Goal: Information Seeking & Learning: Learn about a topic

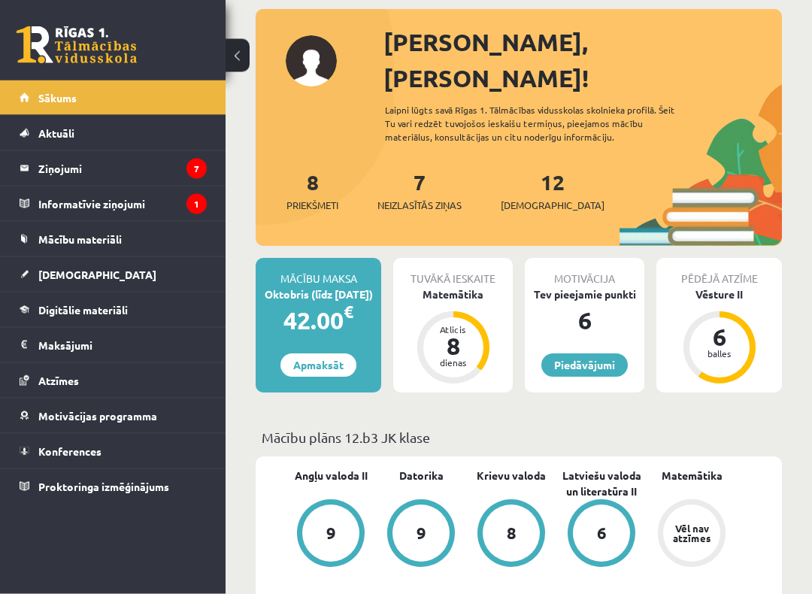
scroll to position [165, 0]
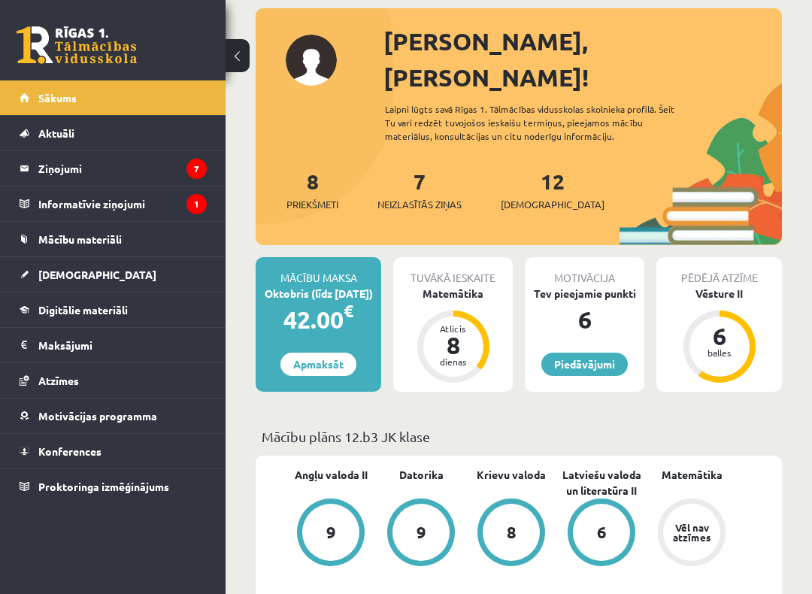
click at [52, 274] on span "[DEMOGRAPHIC_DATA]" at bounding box center [97, 275] width 118 height 14
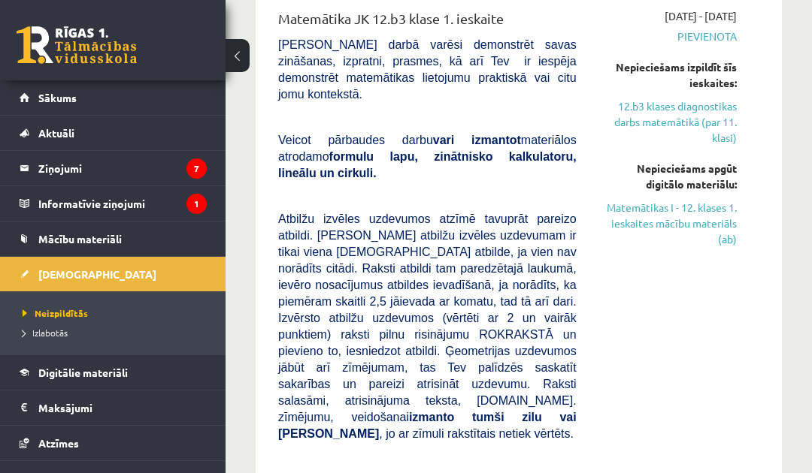
scroll to position [301, 0]
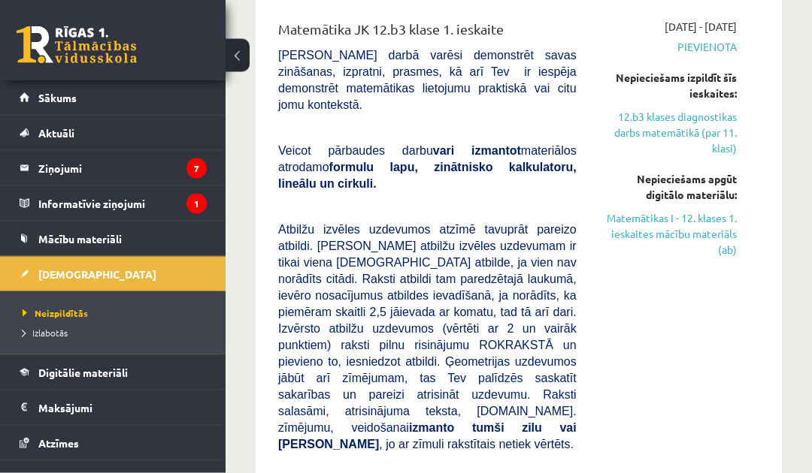
click at [719, 219] on link "Matemātikas I - 12. klases 1. ieskaites mācību materiāls (ab)" at bounding box center [668, 234] width 138 height 47
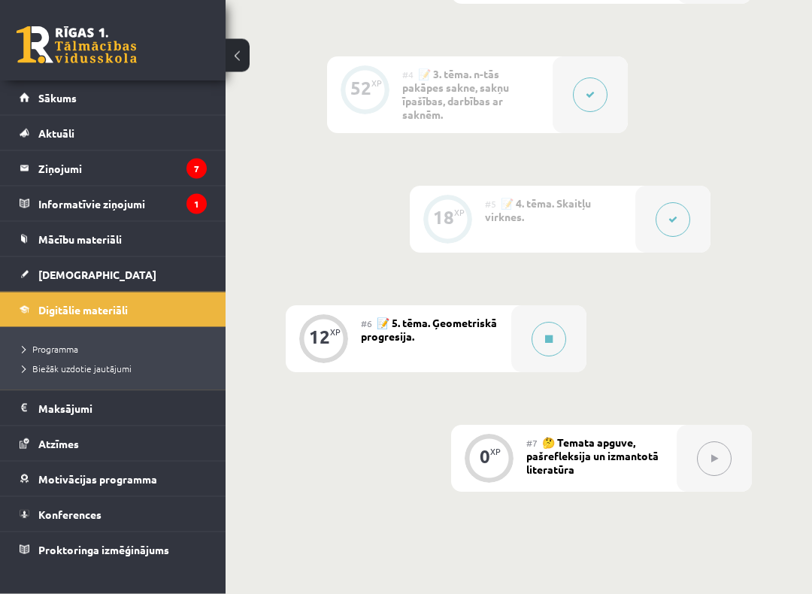
scroll to position [1033, 0]
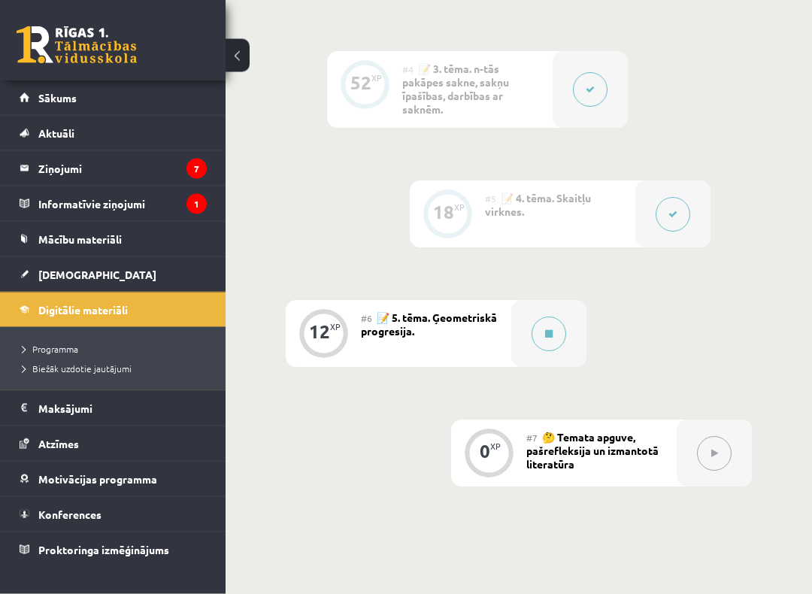
click at [559, 319] on button at bounding box center [548, 334] width 35 height 35
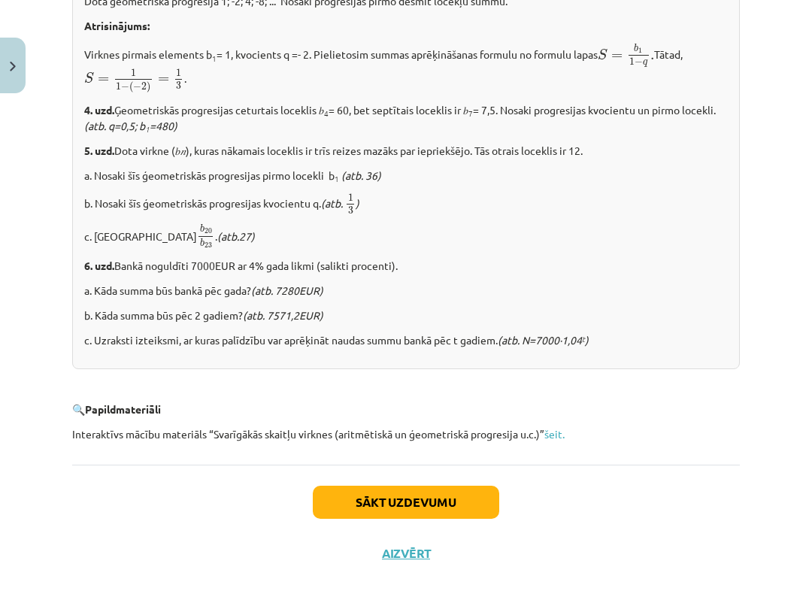
scroll to position [1822, 0]
click at [560, 431] on link "šeit." at bounding box center [554, 435] width 20 height 14
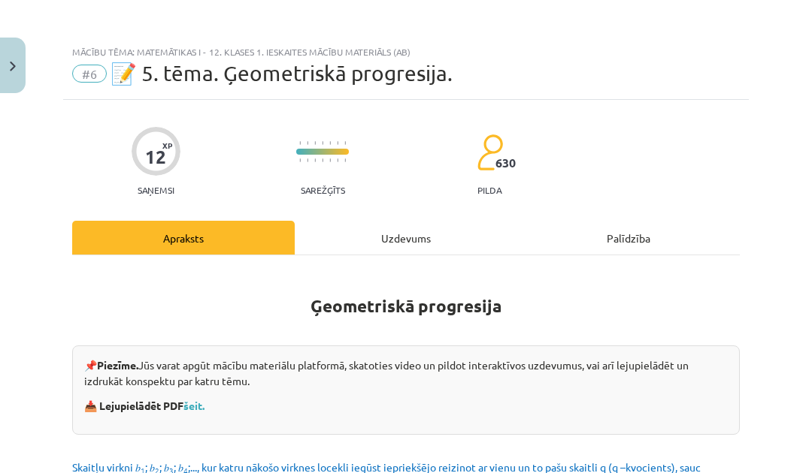
scroll to position [0, 0]
click at [1, 68] on button "Close" at bounding box center [13, 66] width 26 height 56
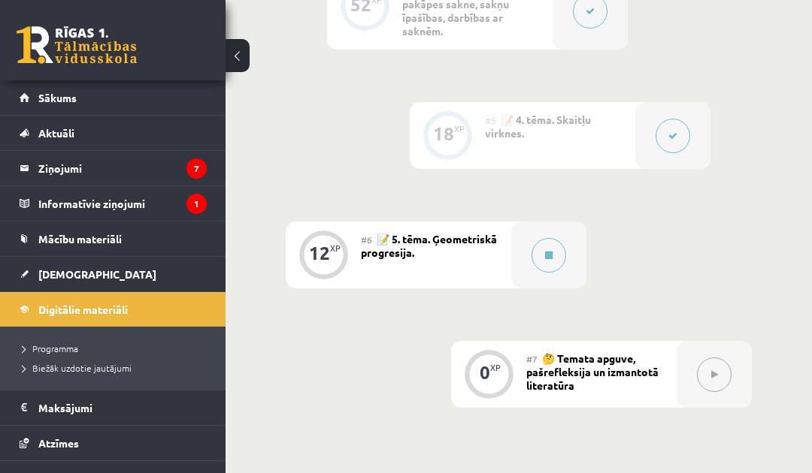
click at [36, 273] on link "[DEMOGRAPHIC_DATA]" at bounding box center [113, 274] width 187 height 35
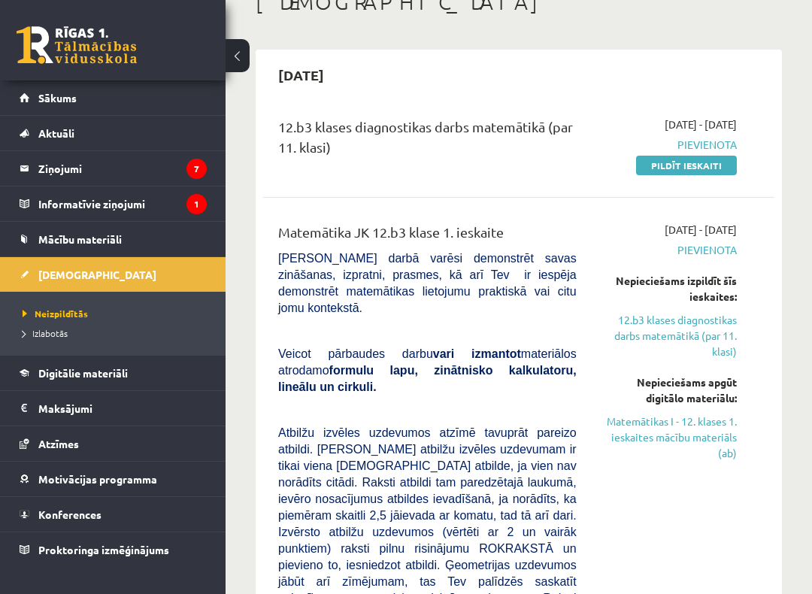
scroll to position [98, 0]
click at [49, 234] on span "Mācību materiāli" at bounding box center [79, 239] width 83 height 14
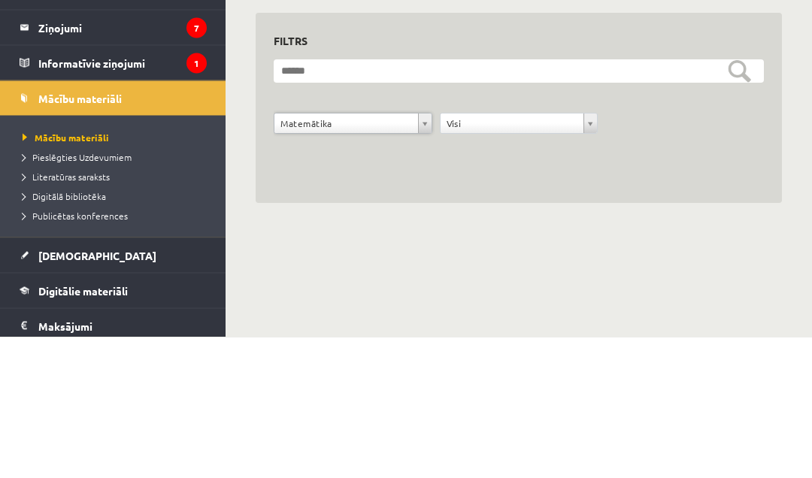
click at [754, 201] on form "**********" at bounding box center [519, 246] width 490 height 91
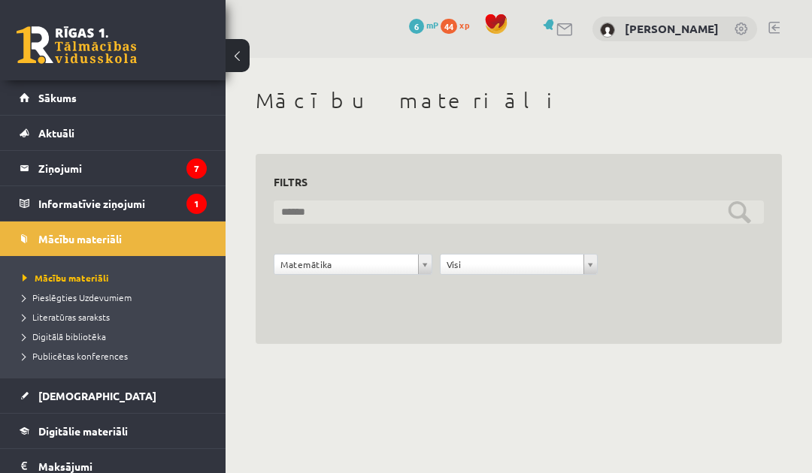
click at [723, 201] on input "text" at bounding box center [519, 212] width 490 height 23
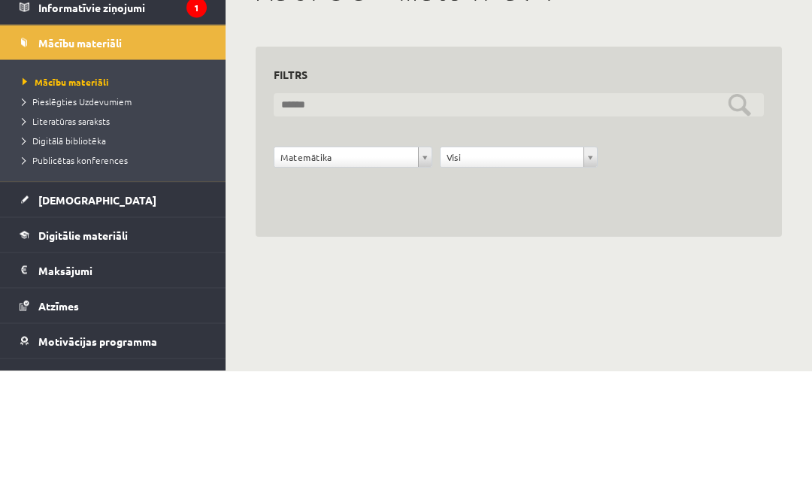
scroll to position [104, 0]
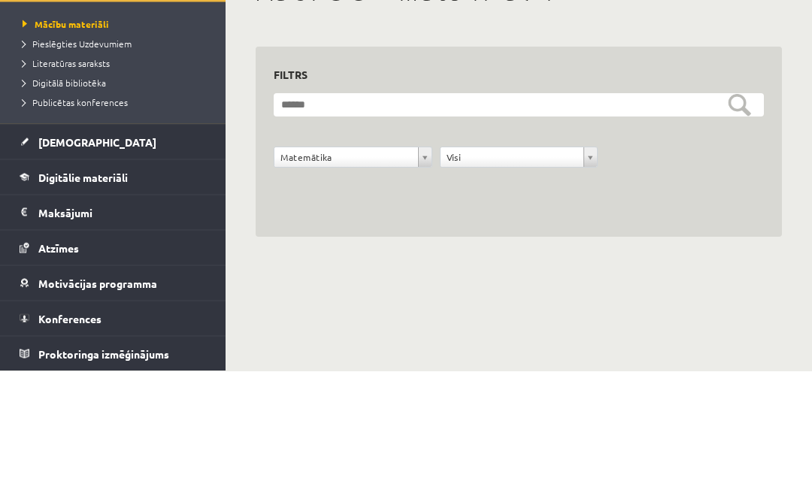
click at [53, 277] on span "Digitālie materiāli" at bounding box center [82, 284] width 89 height 14
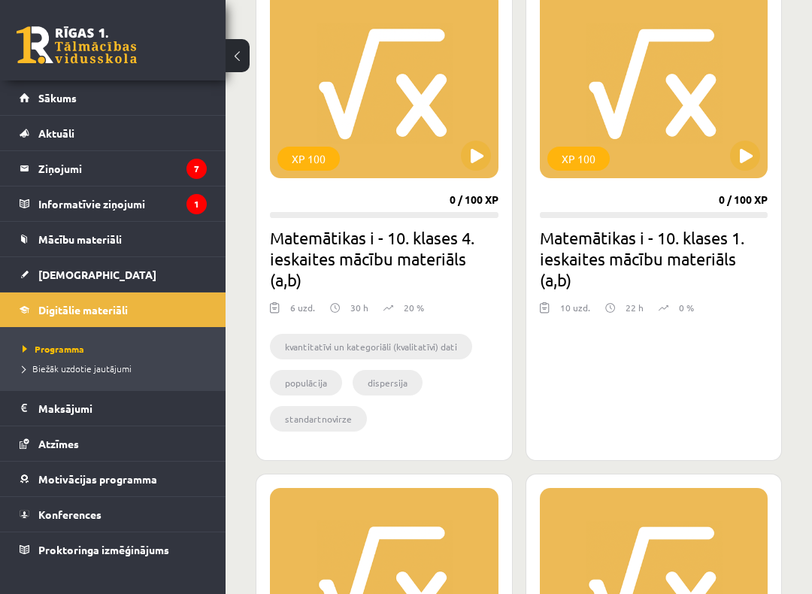
scroll to position [452, 0]
click at [477, 157] on button at bounding box center [476, 156] width 30 height 30
click at [450, 72] on div "XP 100" at bounding box center [384, 85] width 228 height 188
click at [491, 83] on div "XP 100" at bounding box center [384, 85] width 228 height 188
click at [748, 141] on button at bounding box center [745, 156] width 30 height 30
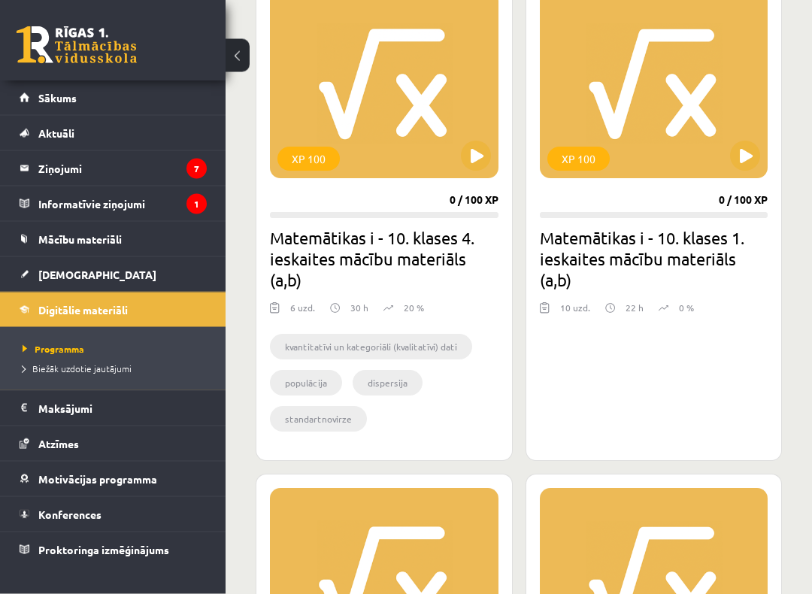
click at [298, 147] on div "XP 100" at bounding box center [308, 159] width 62 height 24
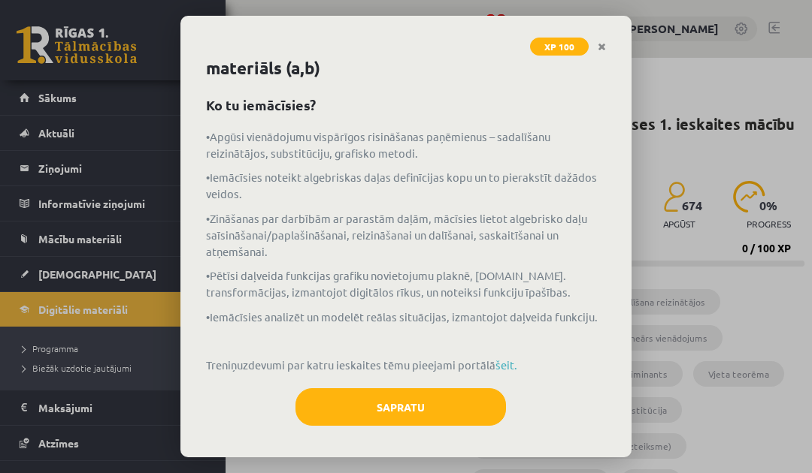
scroll to position [25, 0]
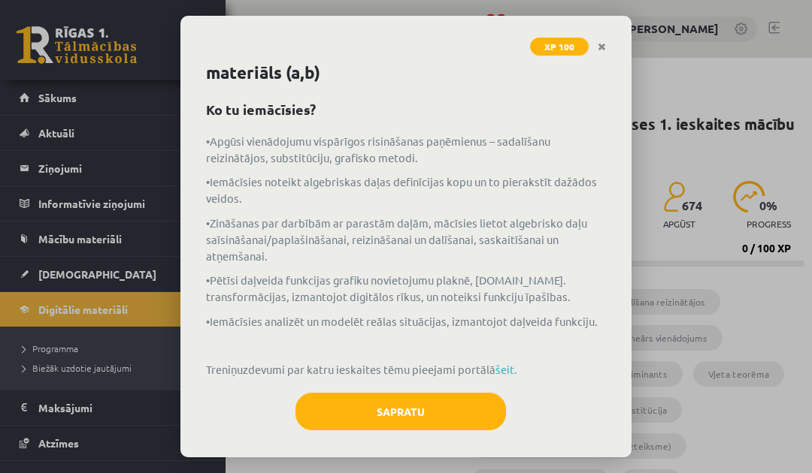
click at [502, 362] on link "šeit." at bounding box center [506, 369] width 22 height 14
click at [608, 44] on link "Close" at bounding box center [601, 46] width 26 height 29
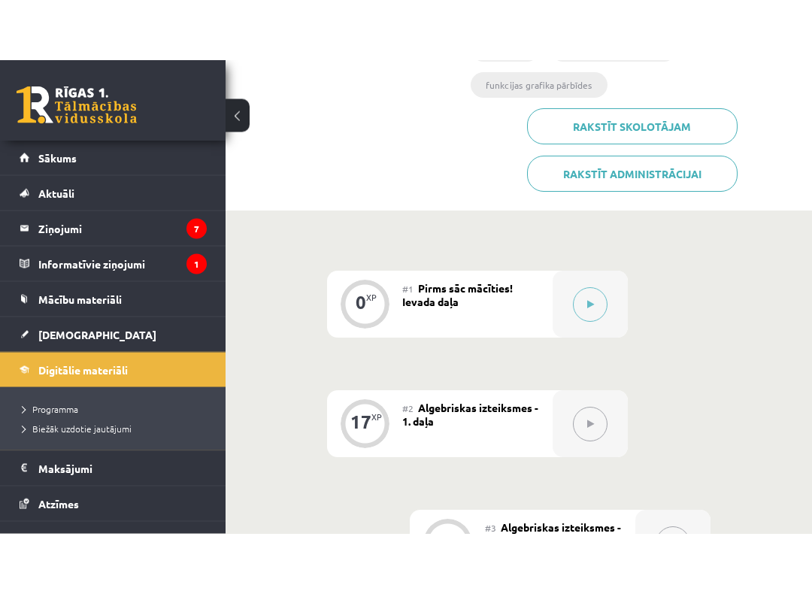
scroll to position [670, 0]
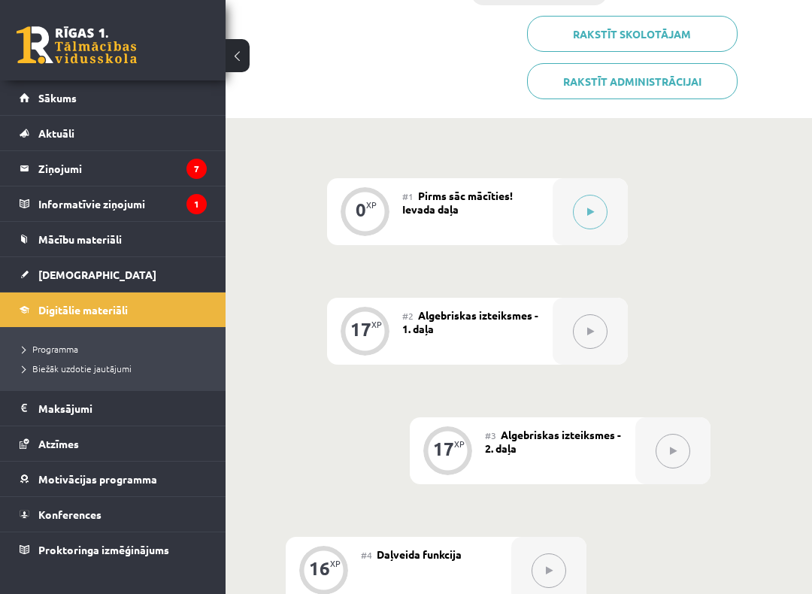
click at [587, 210] on icon at bounding box center [590, 211] width 7 height 9
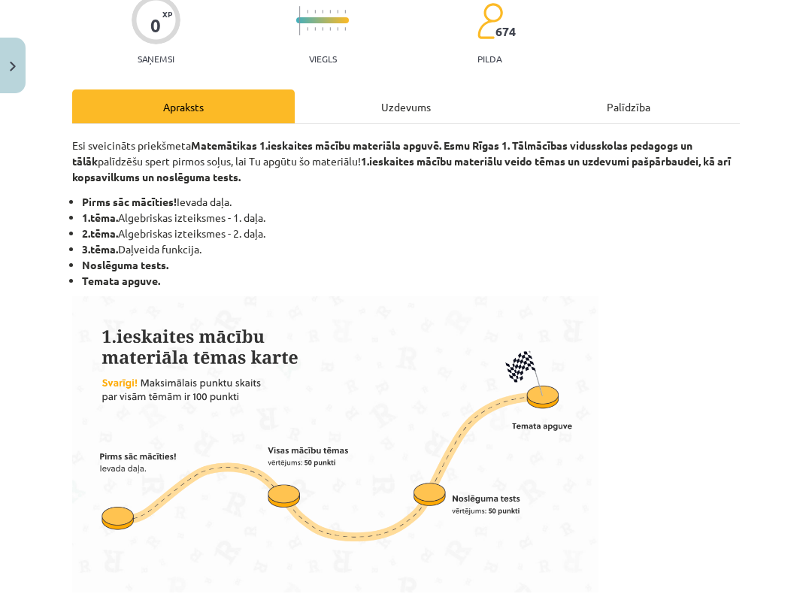
click at [397, 106] on div "Uzdevums" at bounding box center [406, 106] width 222 height 34
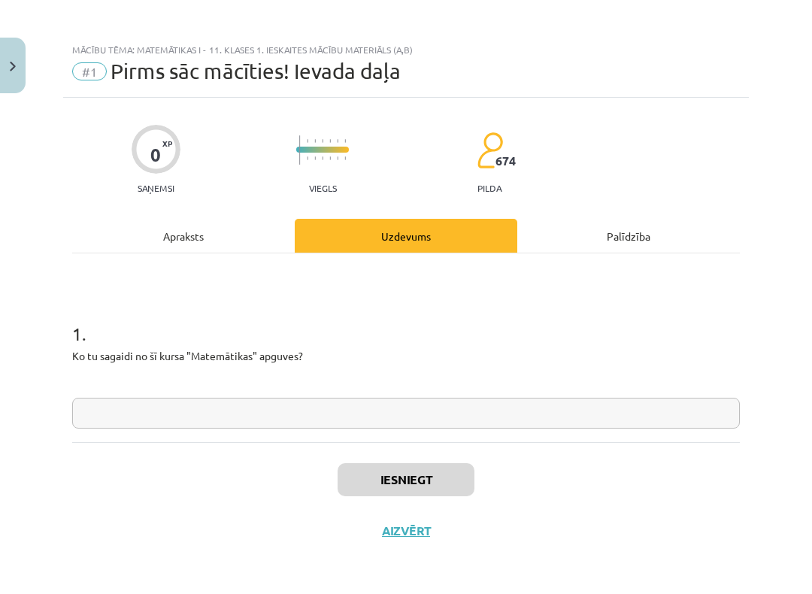
scroll to position [1, 0]
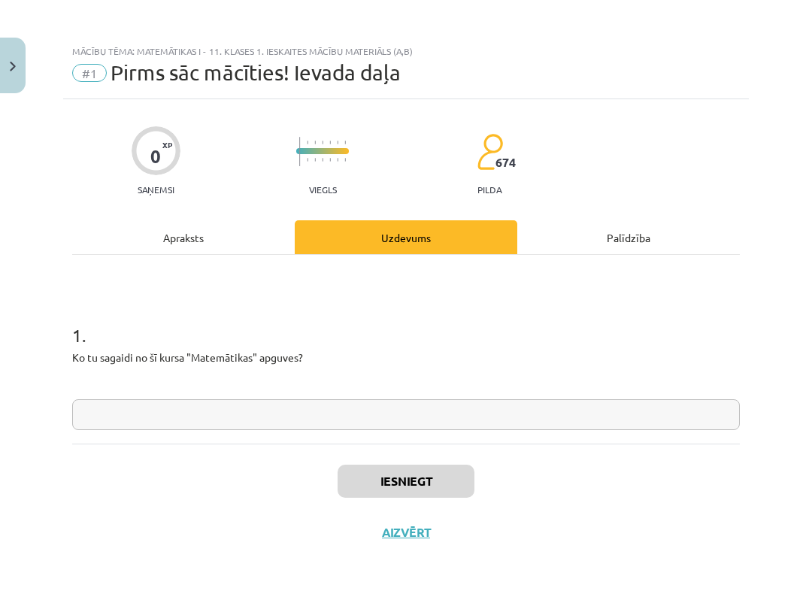
click at [313, 420] on input "text" at bounding box center [405, 414] width 667 height 31
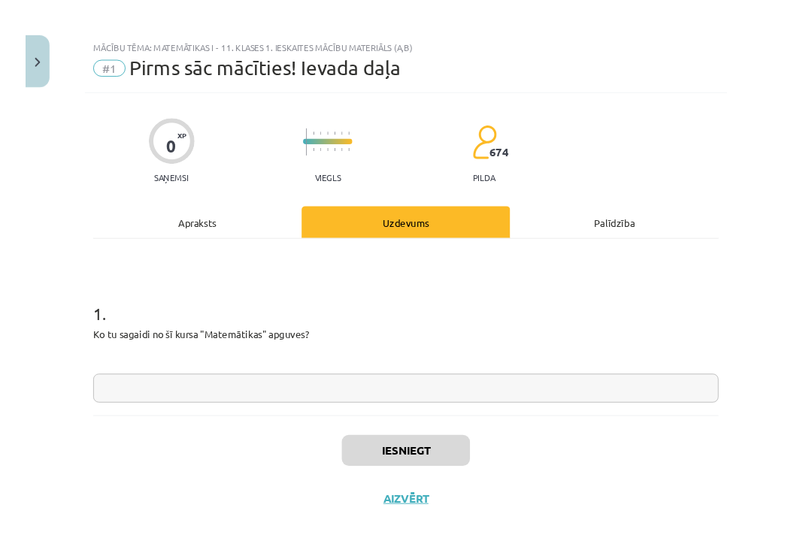
scroll to position [672, 0]
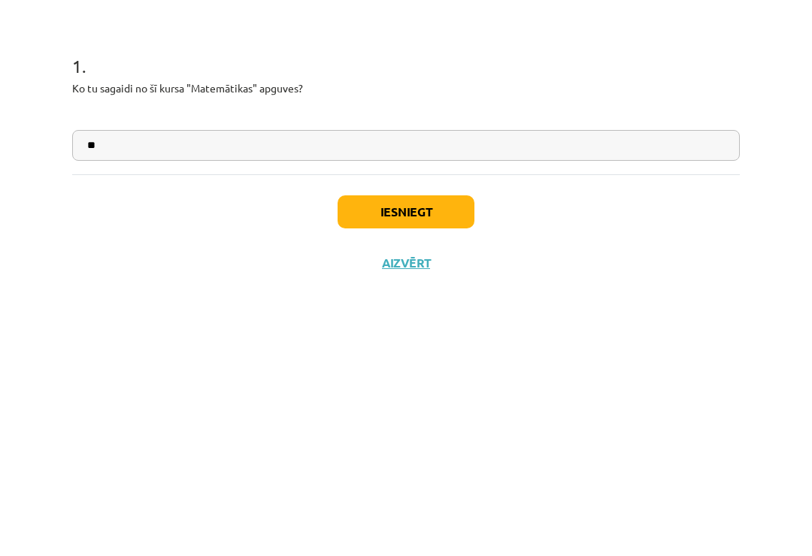
type input "*"
type input "**********"
click at [398, 464] on button "Iesniegt" at bounding box center [405, 480] width 137 height 33
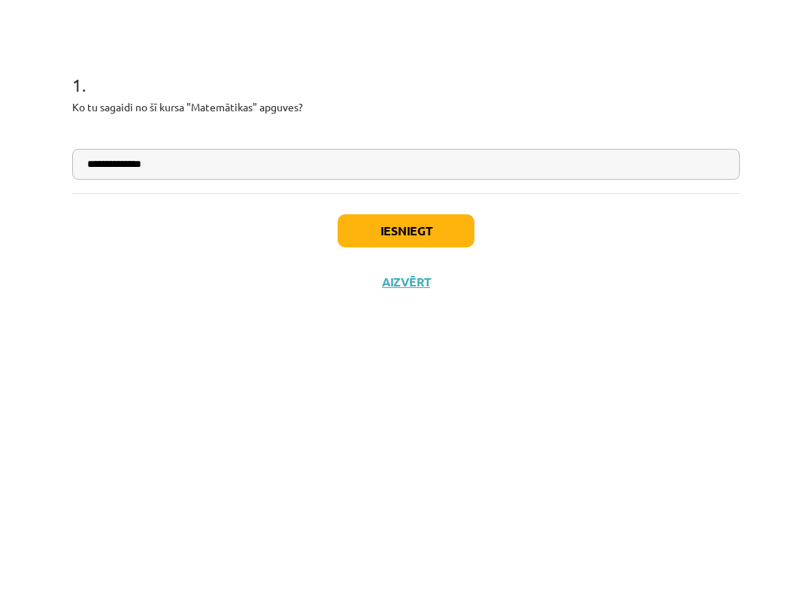
scroll to position [942, 0]
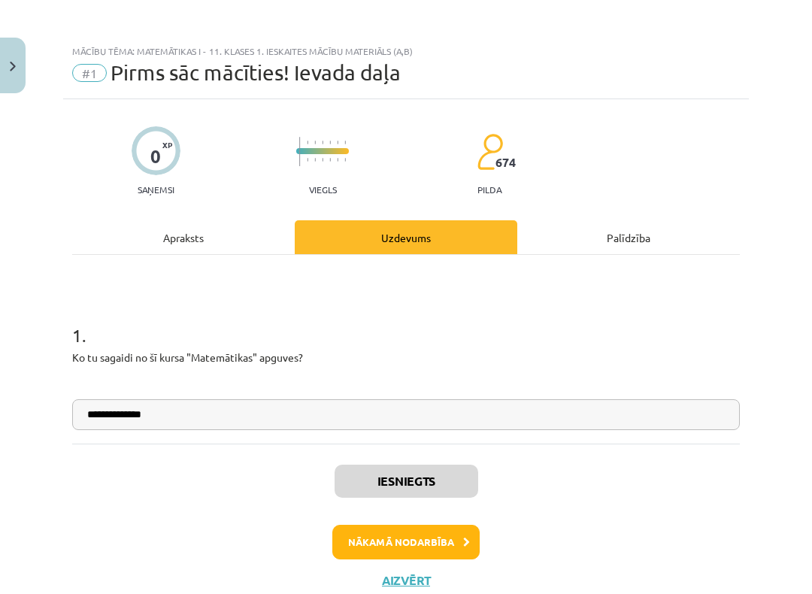
click at [386, 473] on button "Nākamā nodarbība" at bounding box center [405, 542] width 147 height 35
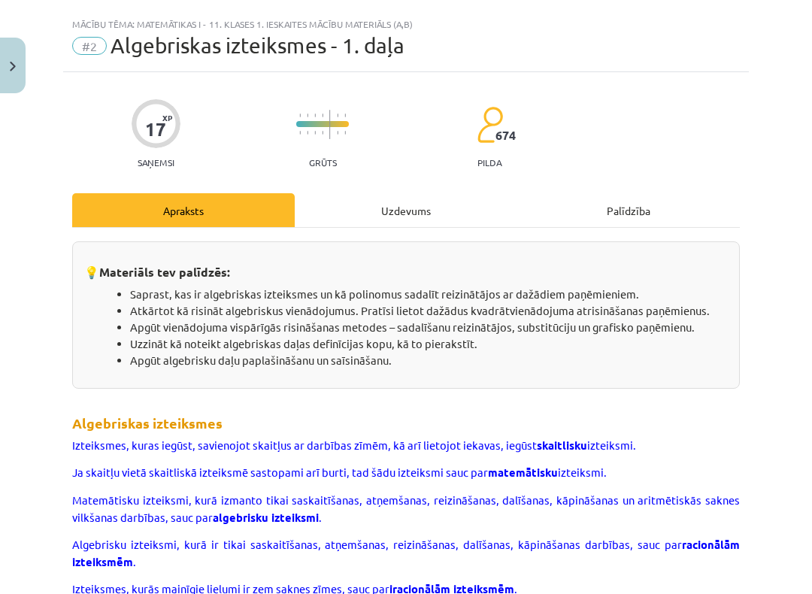
scroll to position [38, 0]
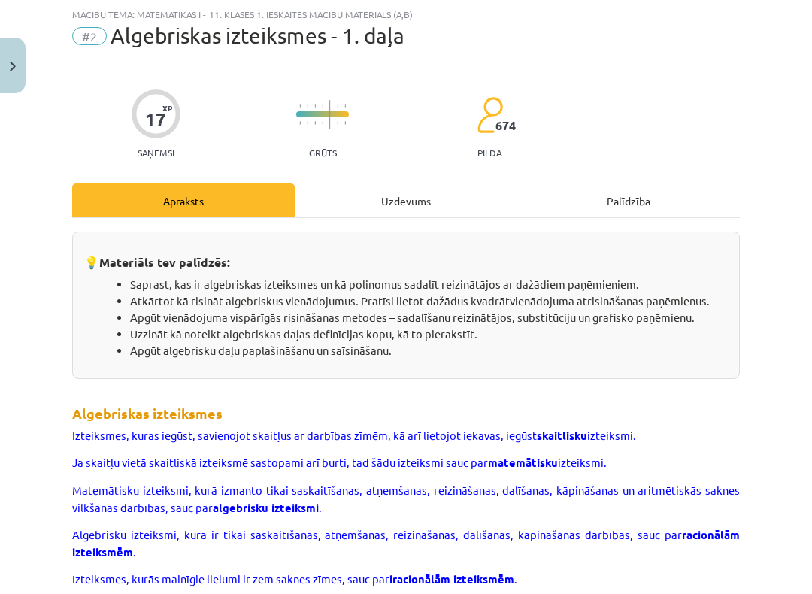
click at [383, 209] on div "Uzdevums" at bounding box center [406, 200] width 222 height 34
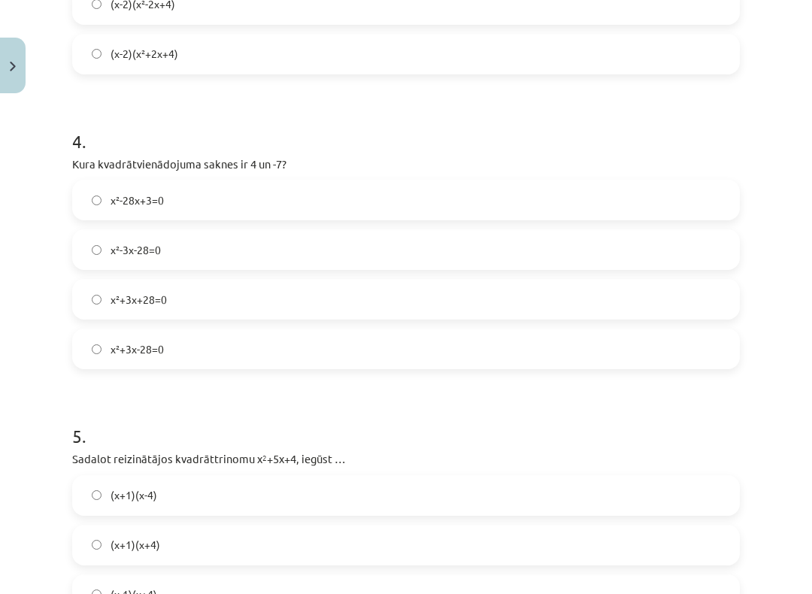
scroll to position [1012, 0]
click at [5, 68] on button "Close" at bounding box center [13, 66] width 26 height 56
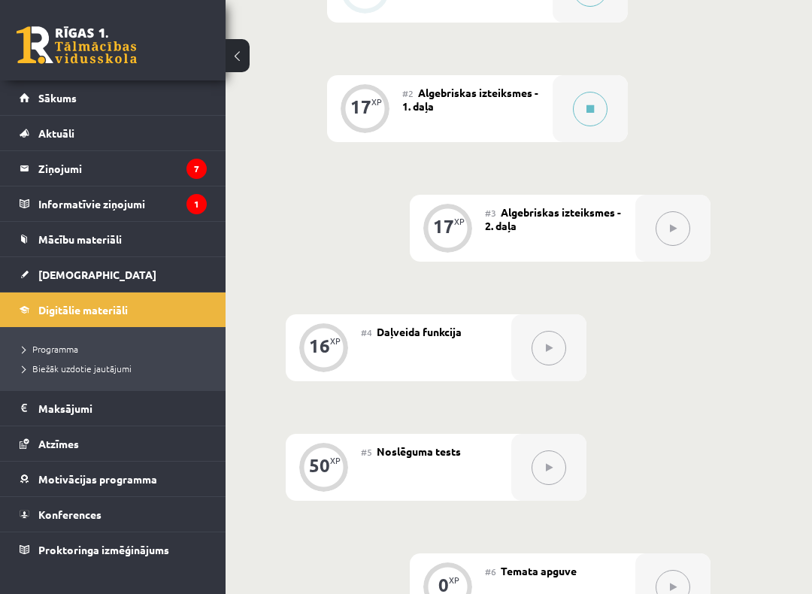
click at [60, 280] on span "[DEMOGRAPHIC_DATA]" at bounding box center [97, 275] width 118 height 14
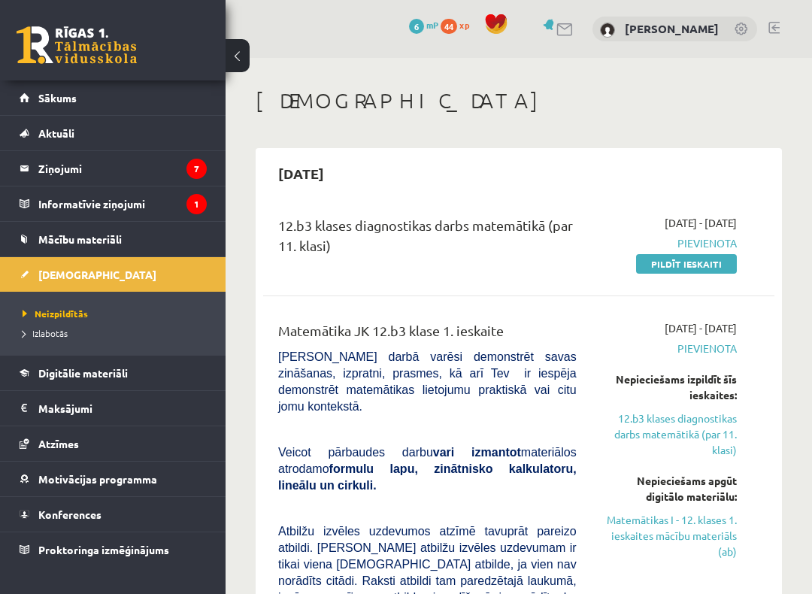
click at [693, 473] on link "Matemātikas I - 12. klases 1. ieskaites mācību materiāls (ab)" at bounding box center [668, 535] width 138 height 47
click at [702, 473] on link "Matemātikas I - 12. klases 1. ieskaites mācību materiāls (ab)" at bounding box center [668, 535] width 138 height 47
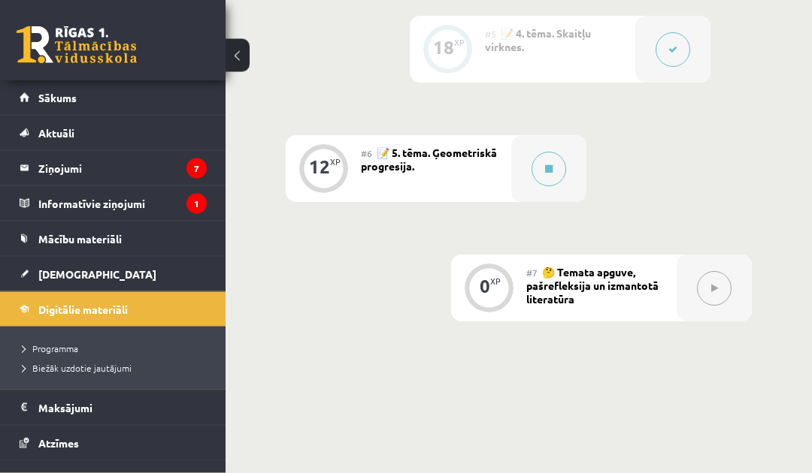
scroll to position [1199, 0]
click at [540, 171] on button at bounding box center [548, 169] width 35 height 35
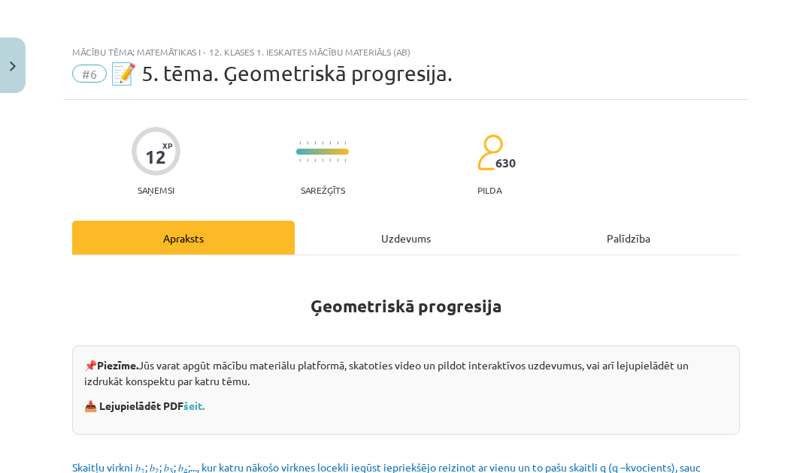
click at [421, 229] on div "Uzdevums" at bounding box center [406, 238] width 222 height 34
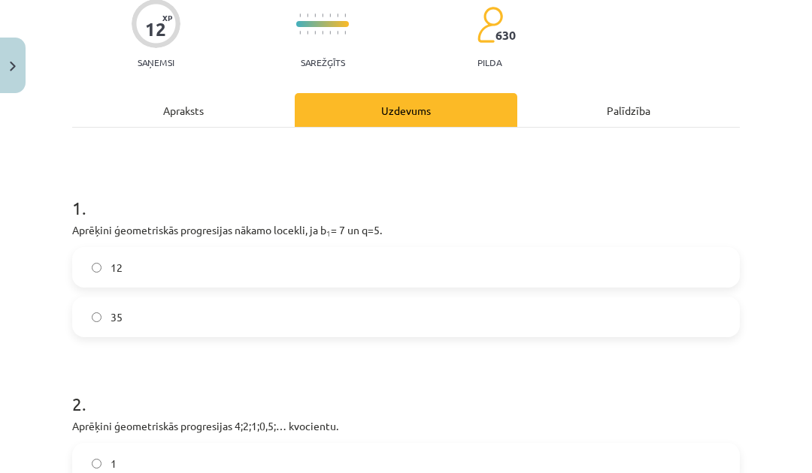
scroll to position [128, 0]
click at [86, 283] on label "12" at bounding box center [406, 268] width 664 height 38
click at [79, 273] on label "12" at bounding box center [406, 268] width 664 height 38
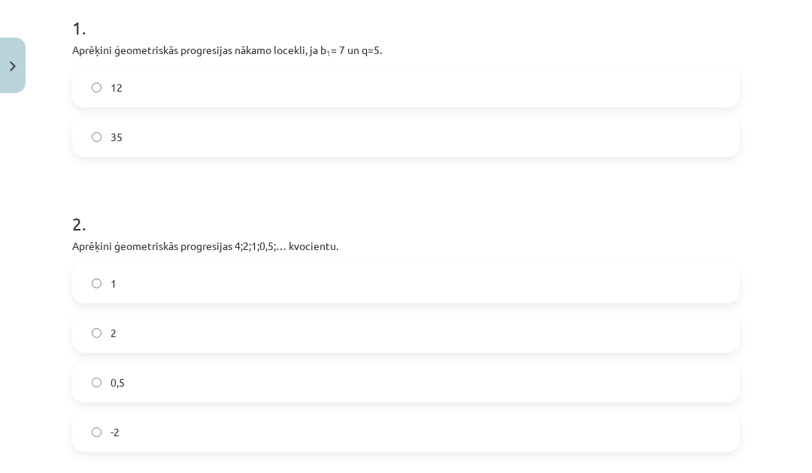
scroll to position [329, 0]
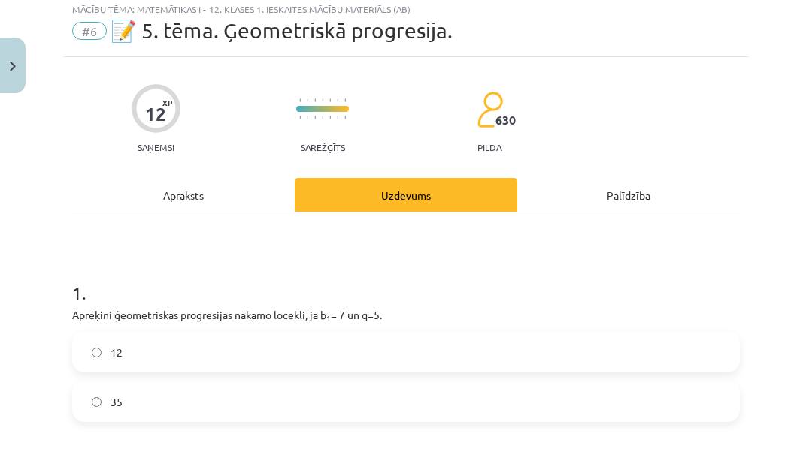
click at [195, 192] on div "Apraksts" at bounding box center [183, 195] width 222 height 34
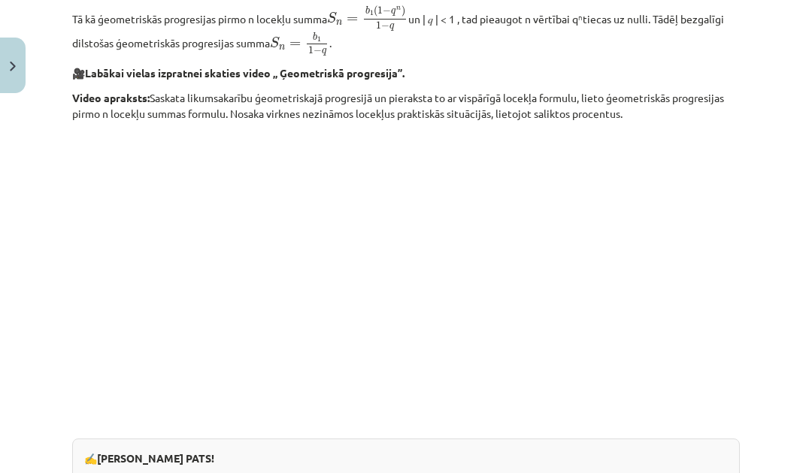
scroll to position [1241, 0]
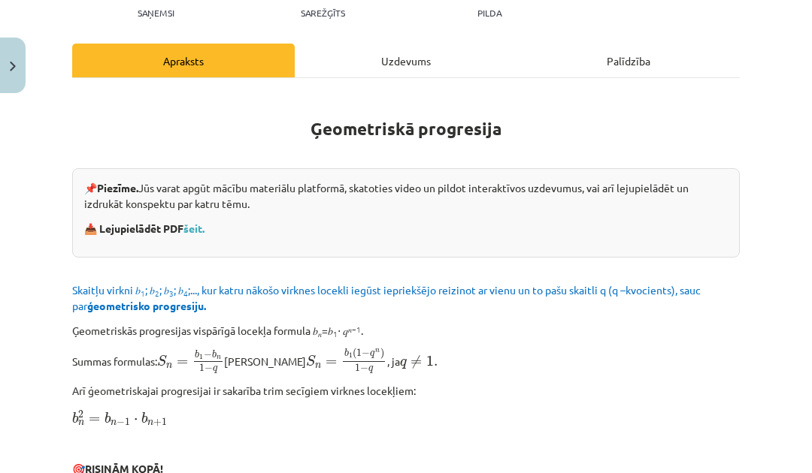
click at [430, 55] on div "Uzdevums" at bounding box center [406, 61] width 222 height 34
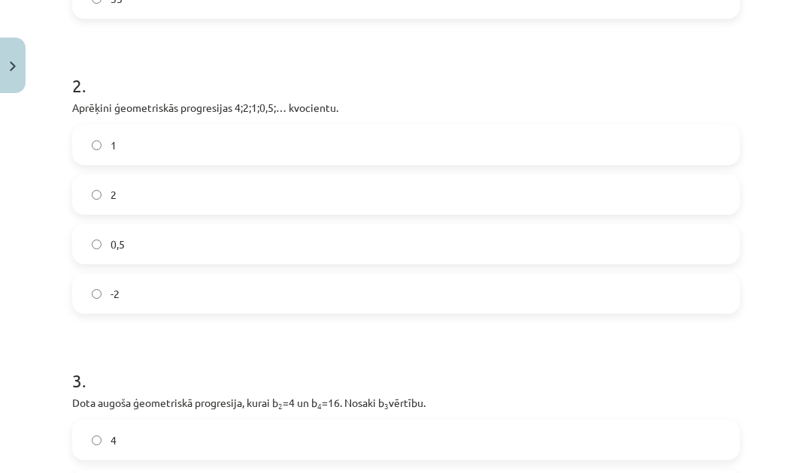
scroll to position [447, 0]
click at [207, 256] on label "0,5" at bounding box center [406, 244] width 664 height 38
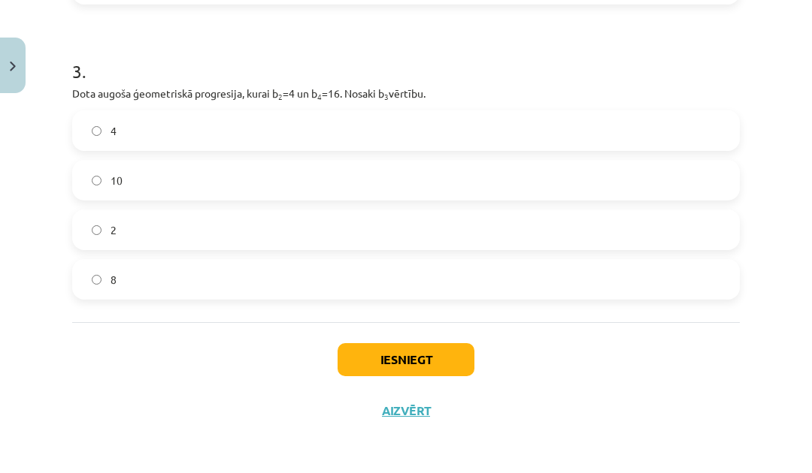
scroll to position [755, 0]
click at [197, 232] on label "2" at bounding box center [406, 231] width 664 height 38
click at [189, 289] on label "8" at bounding box center [406, 281] width 664 height 38
click at [195, 287] on label "8" at bounding box center [406, 281] width 664 height 38
click at [428, 360] on button "Iesniegt" at bounding box center [405, 360] width 137 height 33
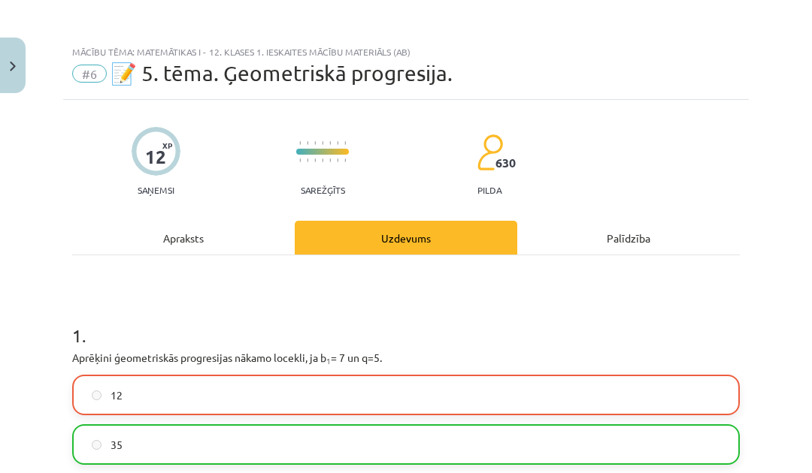
scroll to position [0, 0]
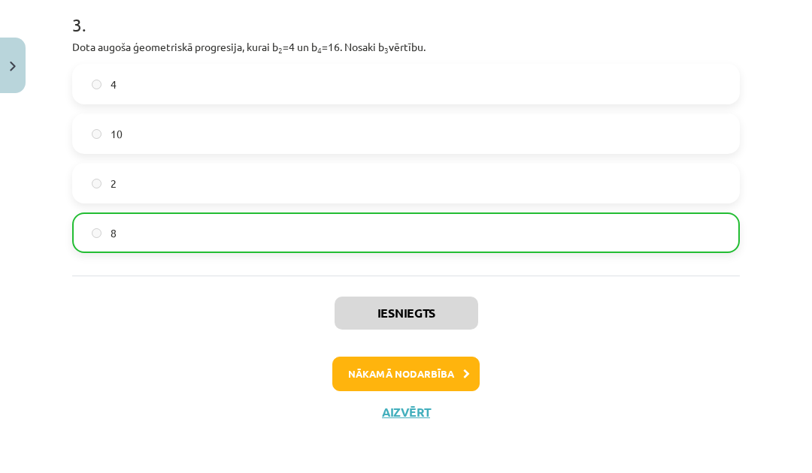
click at [429, 373] on button "Nākamā nodarbība" at bounding box center [405, 374] width 147 height 35
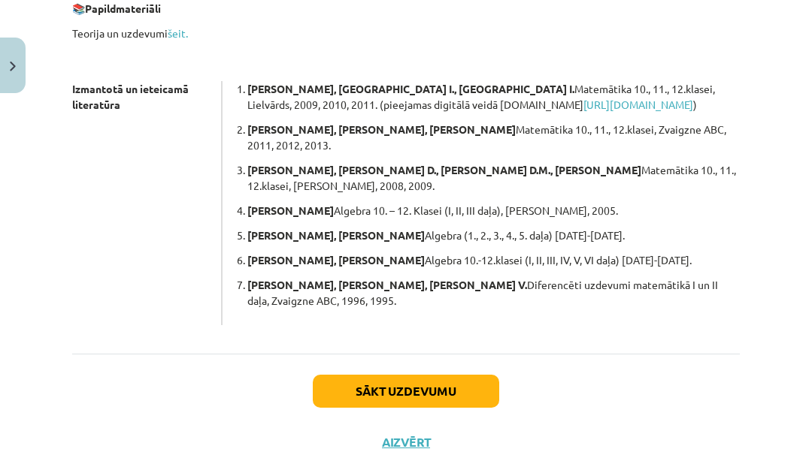
click at [413, 435] on button "Aizvērt" at bounding box center [405, 442] width 57 height 15
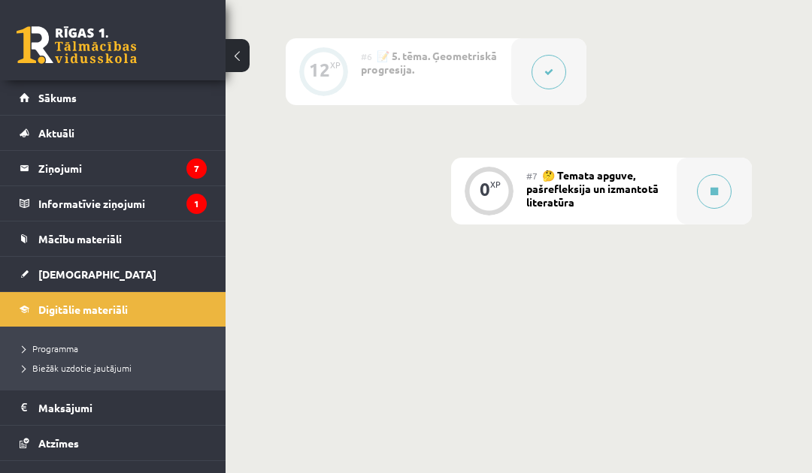
scroll to position [1308, 0]
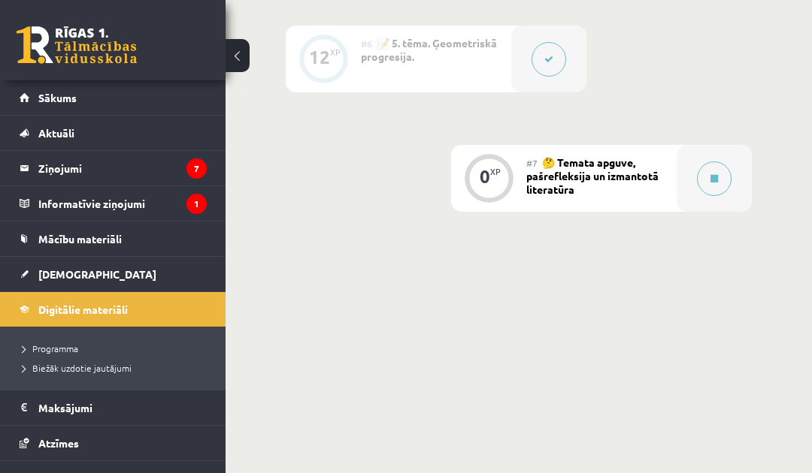
click at [711, 182] on button at bounding box center [714, 179] width 35 height 35
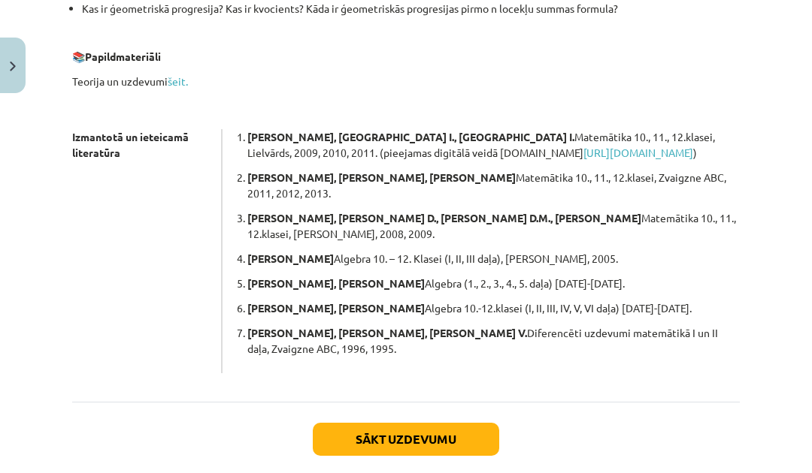
click at [472, 423] on button "Sākt uzdevumu" at bounding box center [406, 439] width 186 height 33
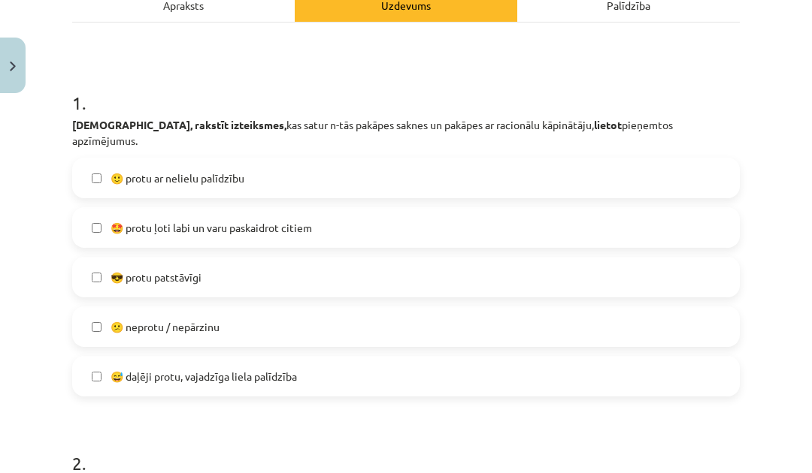
scroll to position [240, 0]
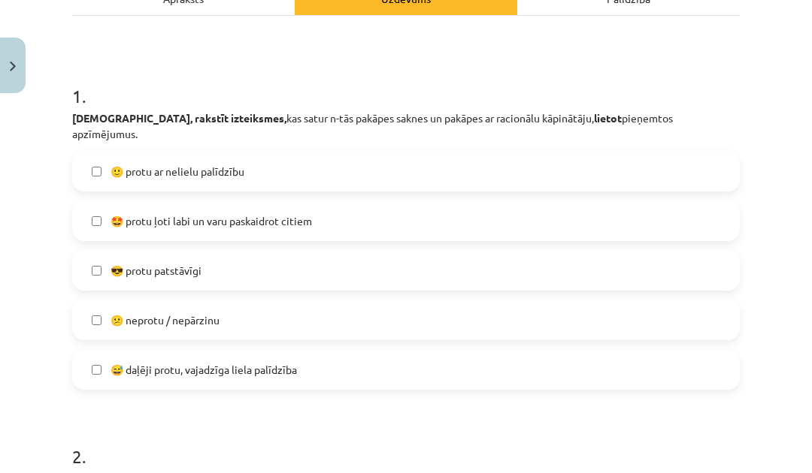
click at [380, 360] on label "😅 daļēji protu, vajadzīga liela palīdzība" at bounding box center [406, 370] width 664 height 38
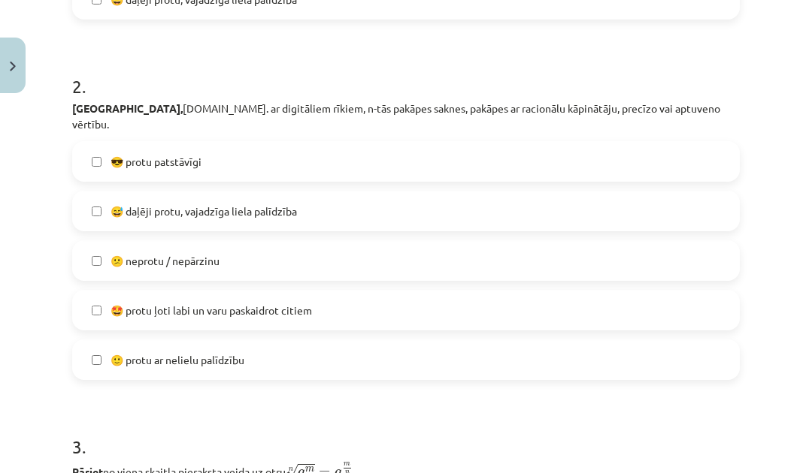
scroll to position [612, 0]
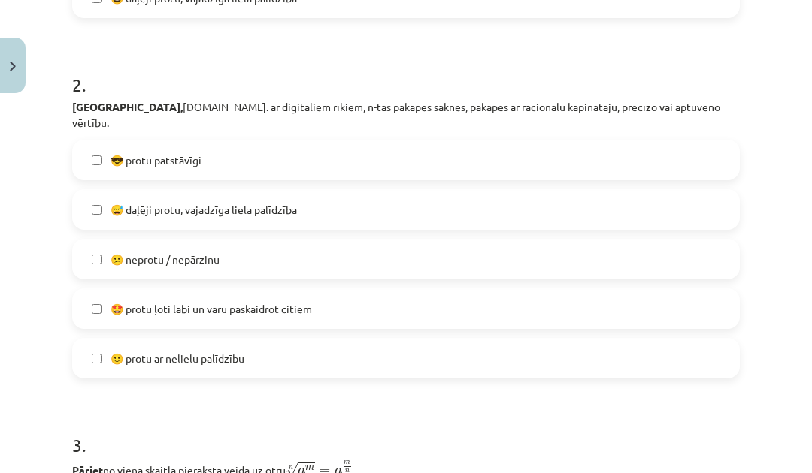
click at [517, 155] on div "😎 protu patstāvīgi  😅 daļēji protu, vajadzīga liela palīdzība  😕 neprotu / nepā…" at bounding box center [405, 259] width 667 height 239
click at [479, 191] on label "😅 daļēji protu, vajadzīga liela palīdzība" at bounding box center [406, 210] width 664 height 38
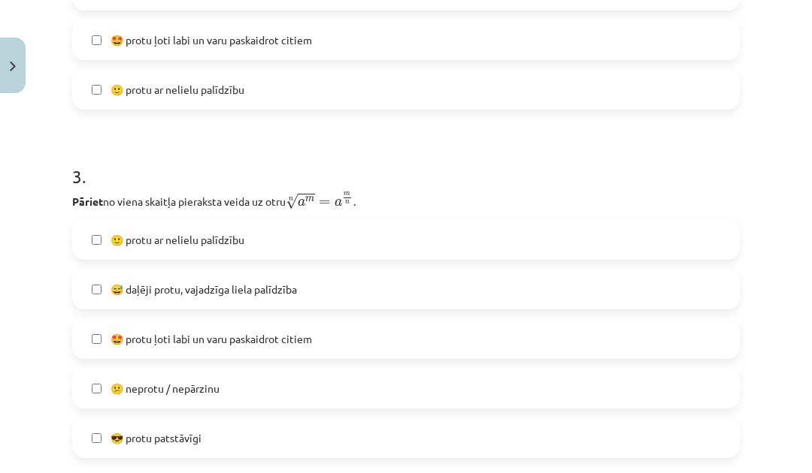
scroll to position [891, 0]
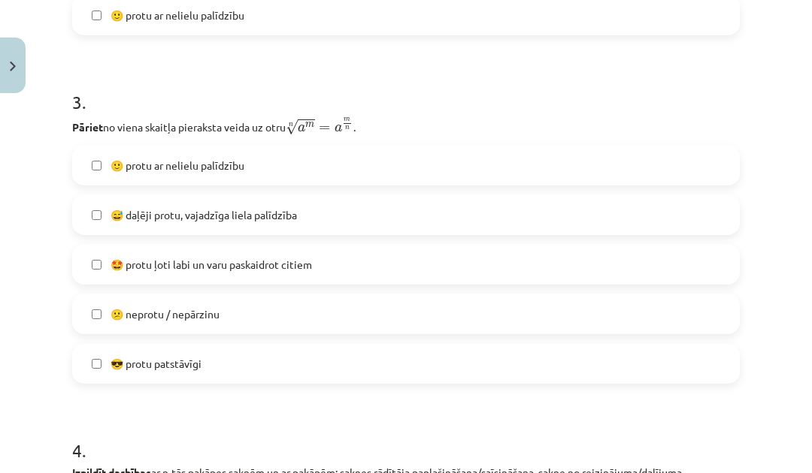
click at [398, 295] on label "😕 neprotu / nepārzinu" at bounding box center [406, 314] width 664 height 38
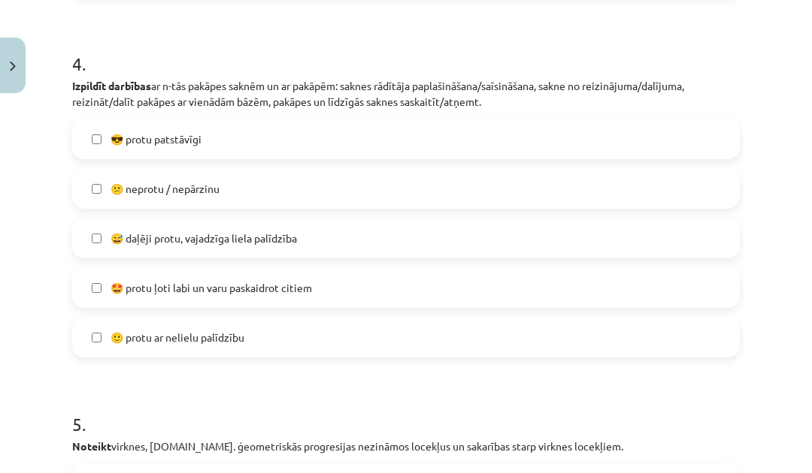
scroll to position [1341, 0]
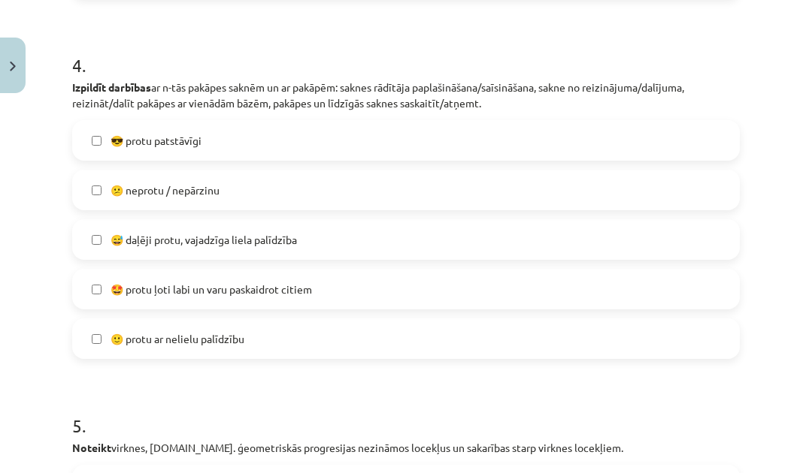
click at [534, 122] on label "😎 protu patstāvīgi" at bounding box center [406, 141] width 664 height 38
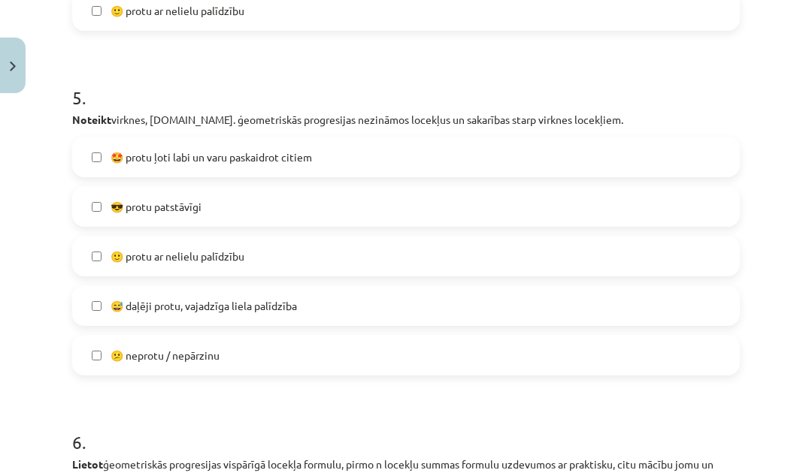
scroll to position [1677, 0]
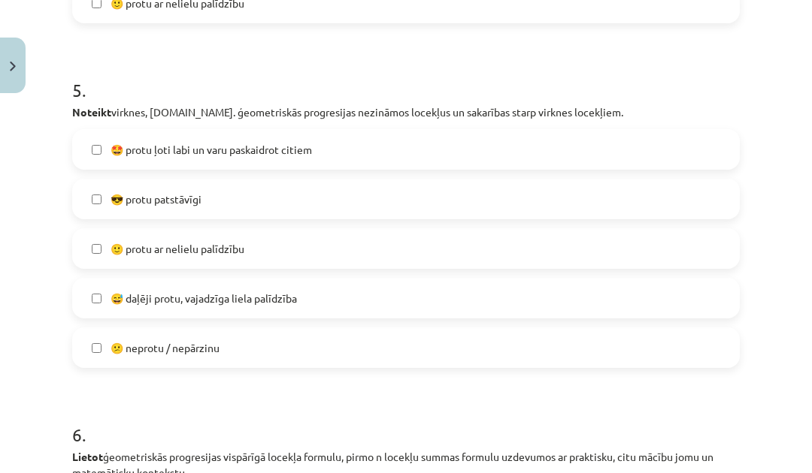
click at [425, 280] on label "😅 daļēji protu, vajadzīga liela palīdzība" at bounding box center [406, 299] width 664 height 38
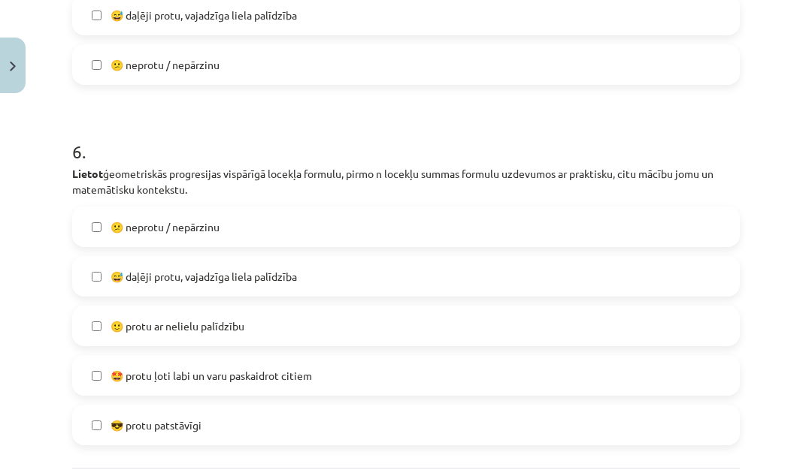
scroll to position [1964, 0]
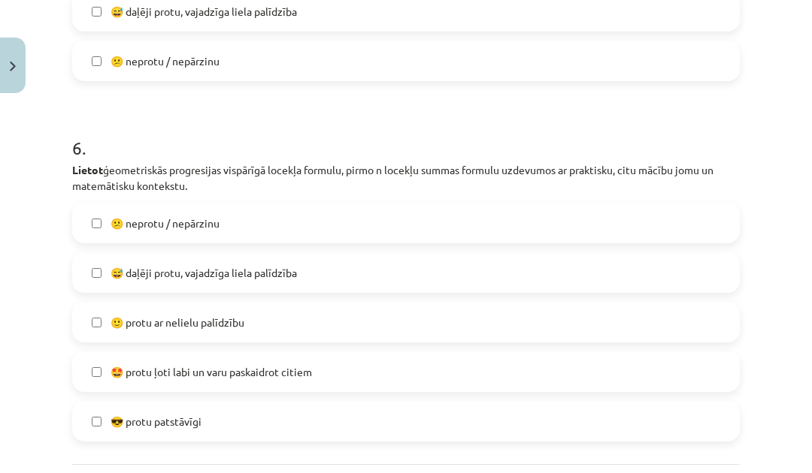
click at [417, 254] on label "😅 daļēji protu, vajadzīga liela palīdzība" at bounding box center [406, 273] width 664 height 38
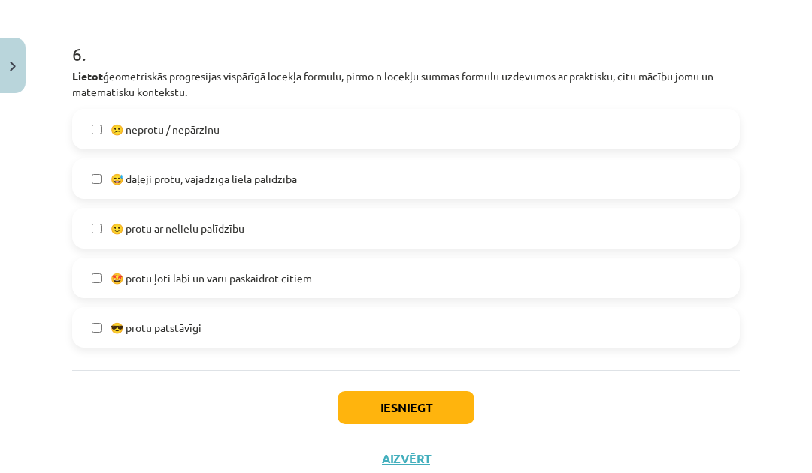
scroll to position [2059, 0]
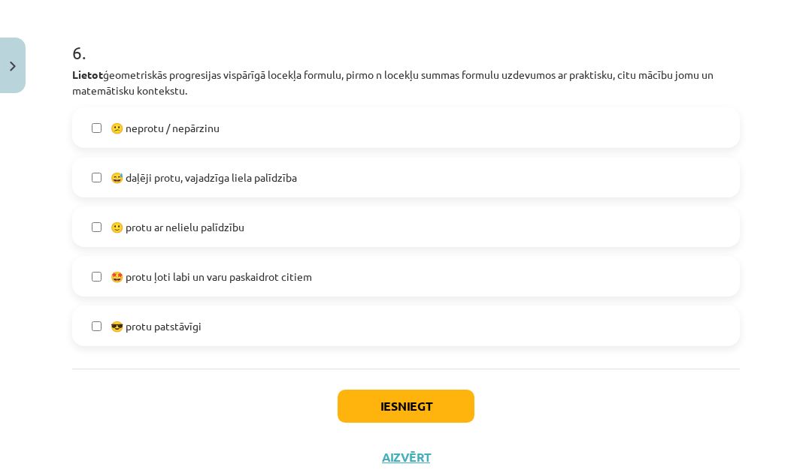
click at [398, 390] on button "Iesniegt" at bounding box center [405, 406] width 137 height 33
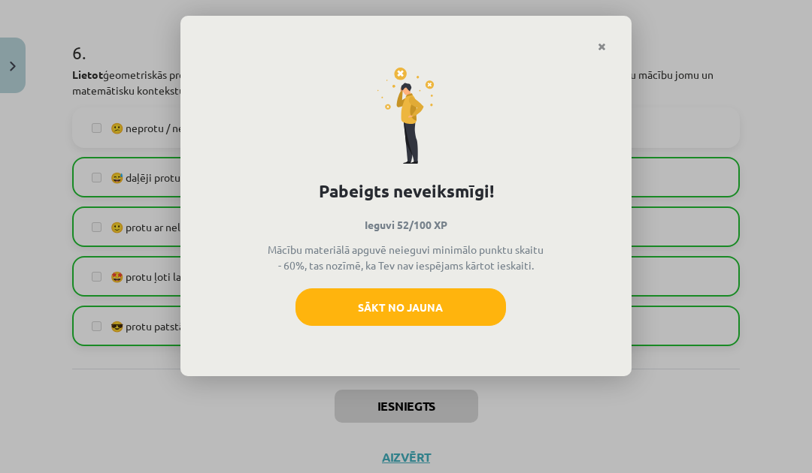
click at [440, 312] on button "Sākt no jauna" at bounding box center [400, 308] width 210 height 38
click at [410, 294] on button "Sākt no jauna" at bounding box center [400, 308] width 210 height 38
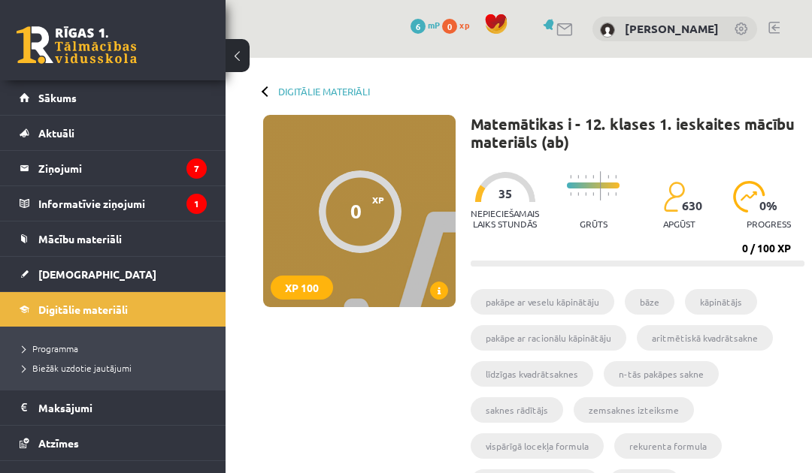
click at [93, 270] on link "[DEMOGRAPHIC_DATA]" at bounding box center [113, 274] width 187 height 35
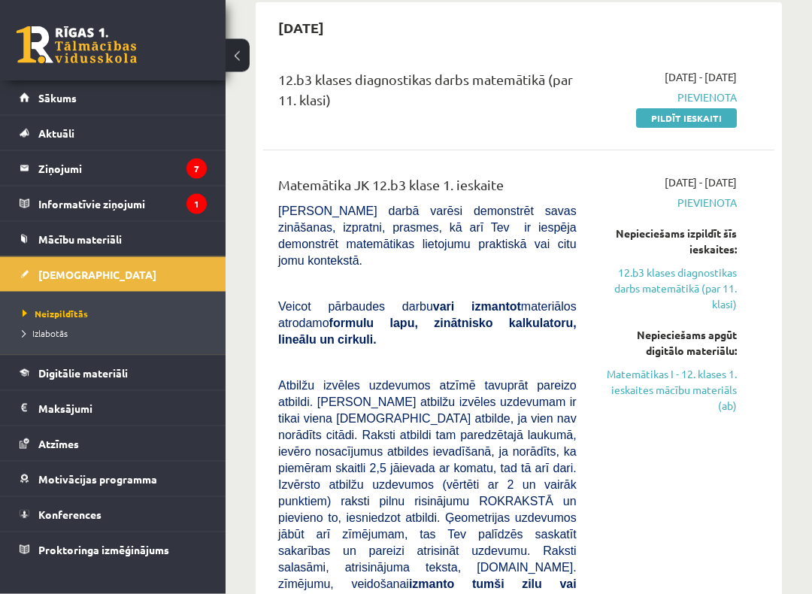
scroll to position [146, 0]
click at [709, 382] on link "Matemātikas I - 12. klases 1. ieskaites mācību materiāls (ab)" at bounding box center [668, 389] width 138 height 47
click at [709, 397] on link "Matemātikas I - 12. klases 1. ieskaites mācību materiāls (ab)" at bounding box center [668, 389] width 138 height 47
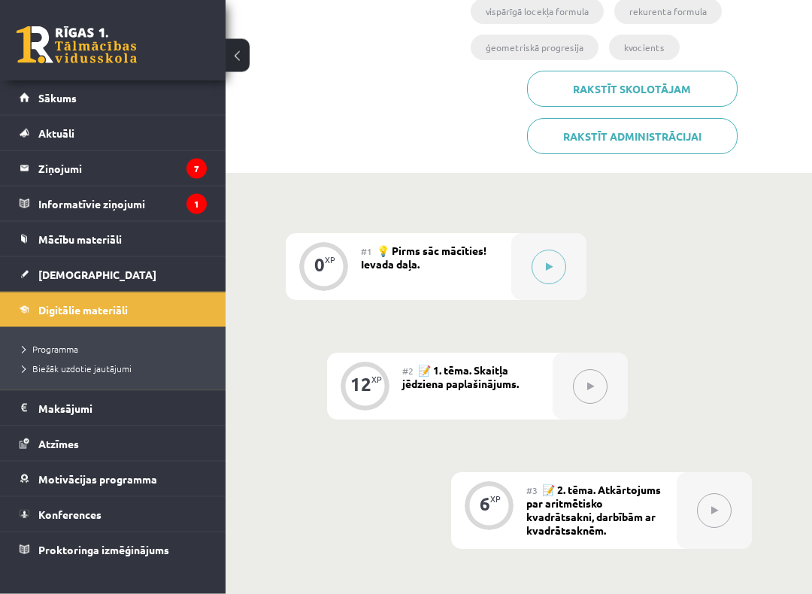
click at [535, 256] on button at bounding box center [548, 267] width 35 height 35
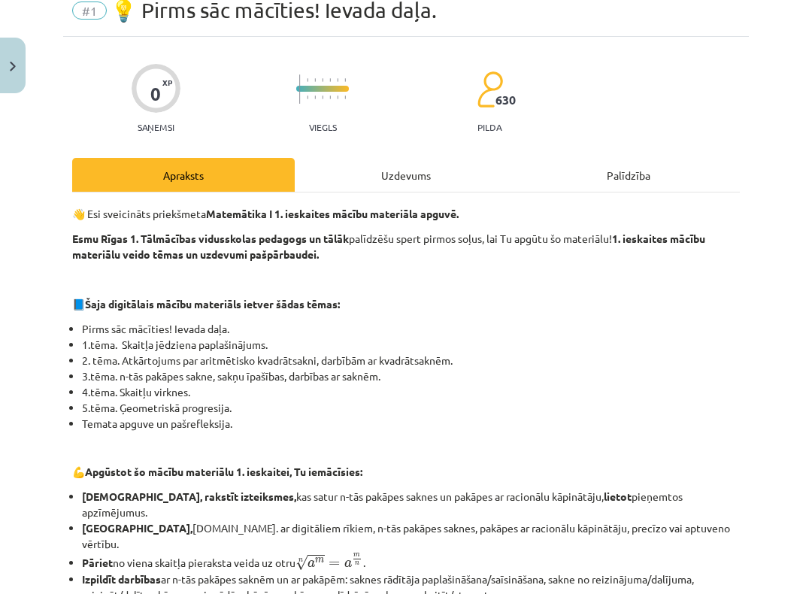
scroll to position [38, 0]
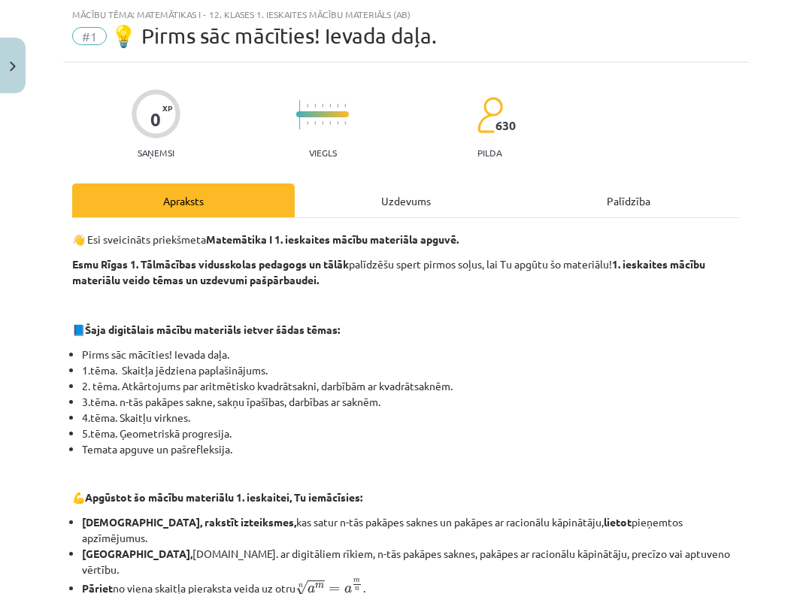
click at [401, 198] on div "Uzdevums" at bounding box center [406, 200] width 222 height 34
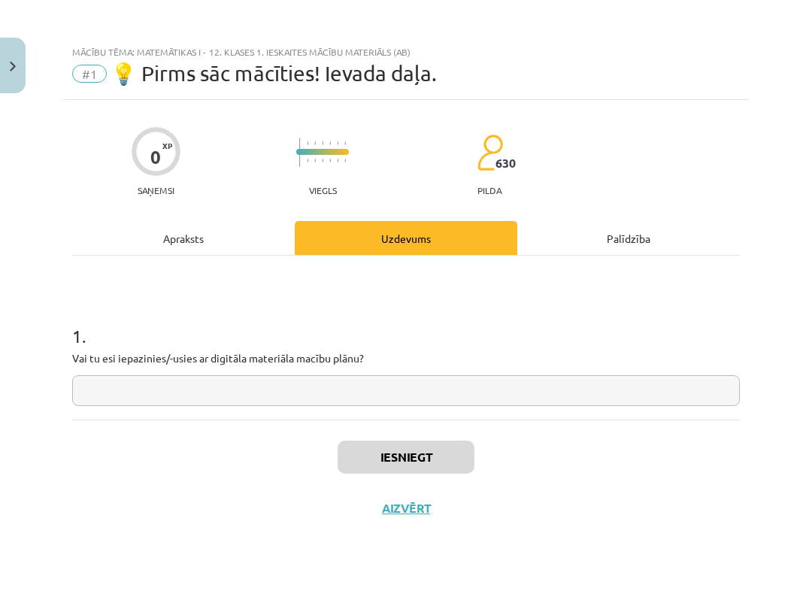
scroll to position [0, 0]
click at [455, 395] on input "text" at bounding box center [405, 390] width 667 height 31
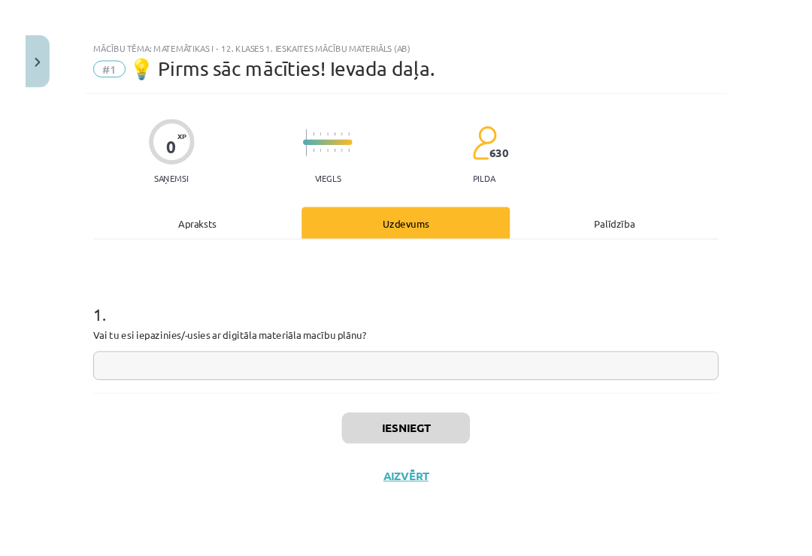
scroll to position [434, 0]
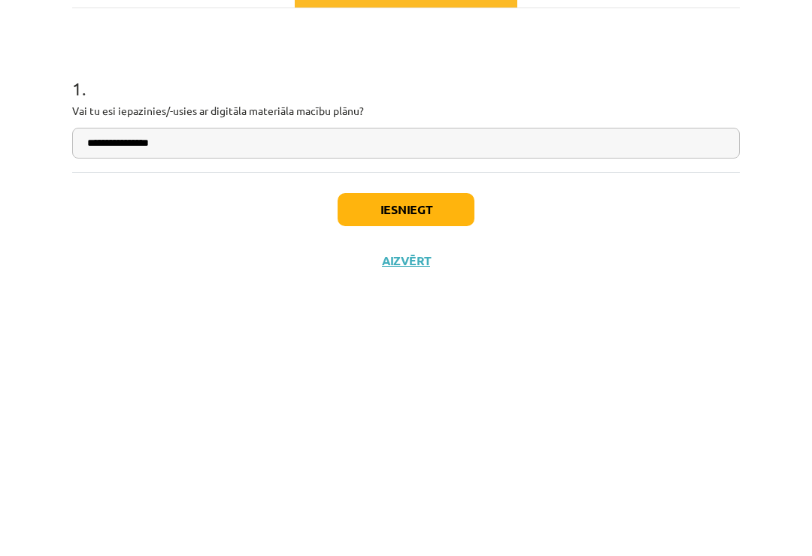
type input "**********"
click at [436, 419] on div "Iesniegt Aizvērt" at bounding box center [405, 471] width 667 height 105
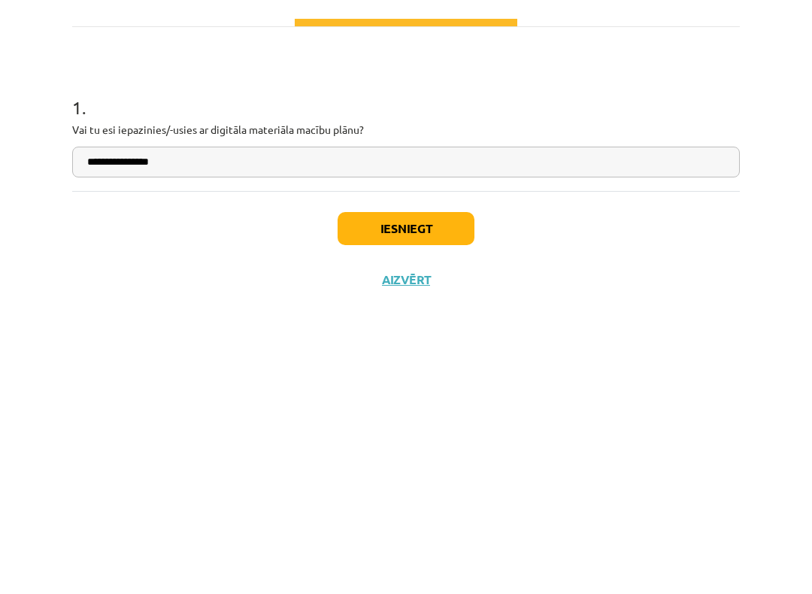
scroll to position [682, 0]
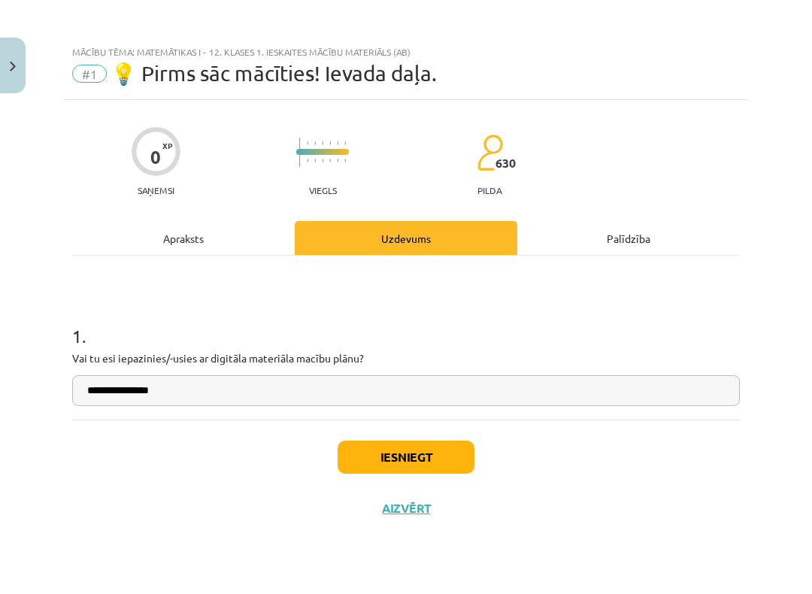
click at [409, 453] on button "Iesniegt" at bounding box center [405, 456] width 137 height 33
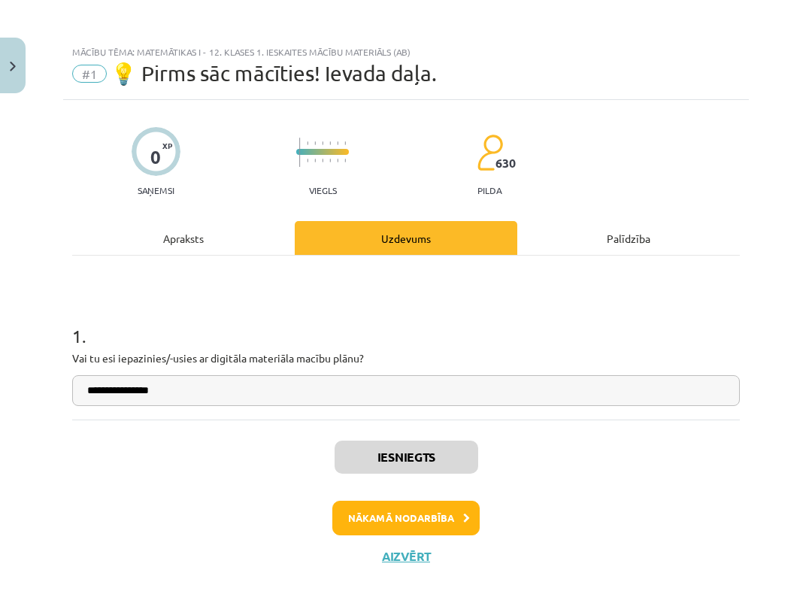
click at [463, 509] on button "Nākamā nodarbība" at bounding box center [405, 517] width 147 height 35
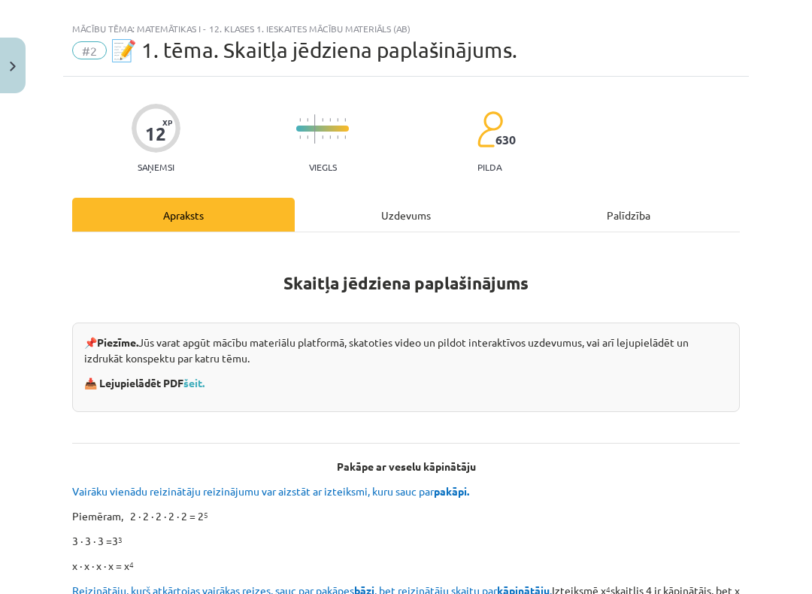
scroll to position [23, 0]
click at [448, 207] on div "Uzdevums" at bounding box center [406, 215] width 222 height 34
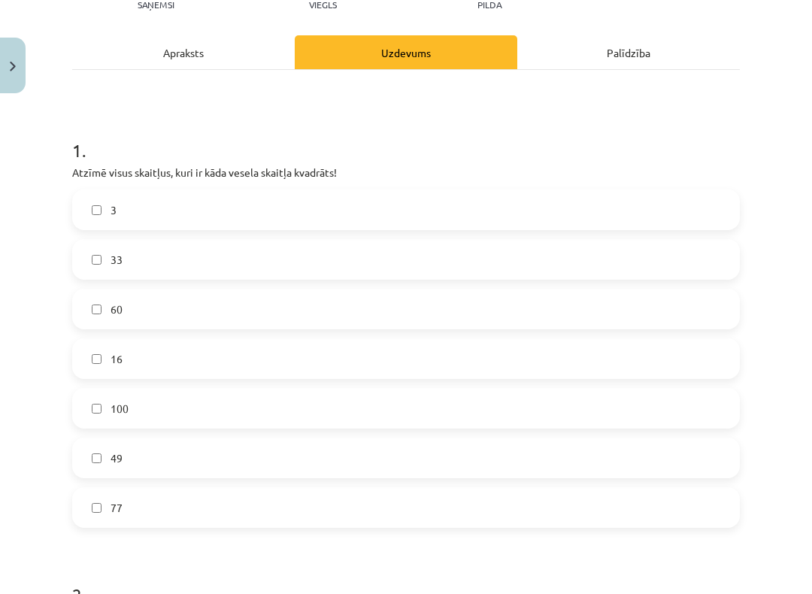
scroll to position [186, 0]
click at [178, 461] on label "49" at bounding box center [406, 458] width 664 height 38
click at [122, 370] on label "16" at bounding box center [406, 359] width 664 height 38
click at [138, 400] on label "100" at bounding box center [406, 408] width 664 height 38
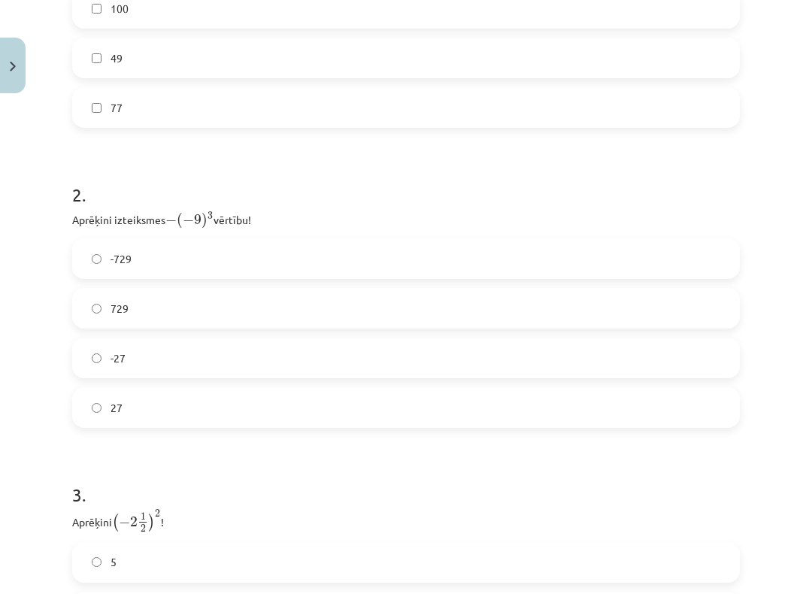
scroll to position [590, 0]
click at [324, 309] on label "729" at bounding box center [406, 304] width 664 height 38
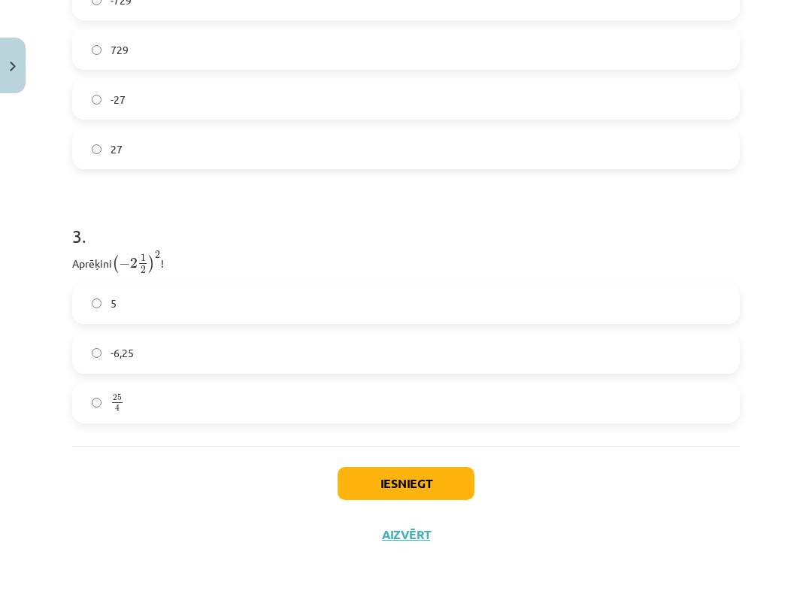
scroll to position [844, 0]
click at [168, 405] on label "25 4 25 4" at bounding box center [406, 403] width 664 height 38
click at [436, 484] on button "Iesniegt" at bounding box center [405, 483] width 137 height 33
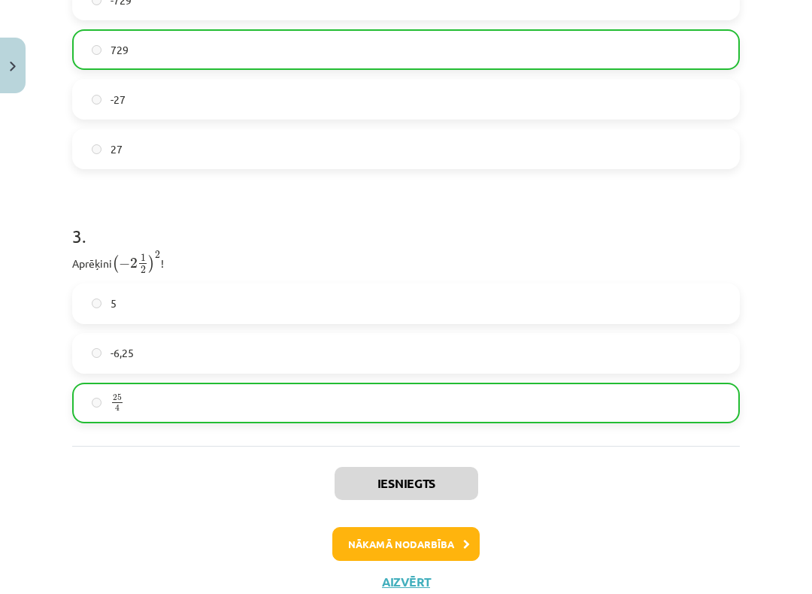
click at [422, 509] on button "Nākamā nodarbība" at bounding box center [405, 544] width 147 height 35
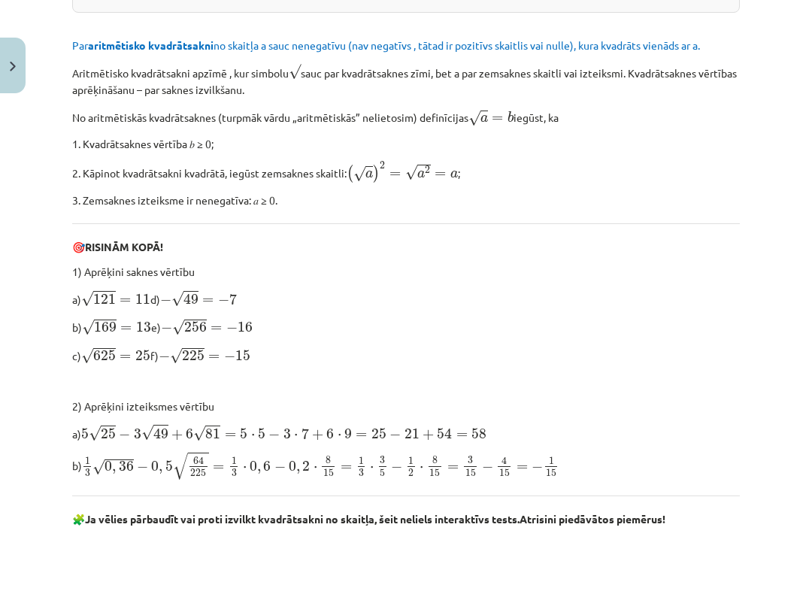
scroll to position [38, 0]
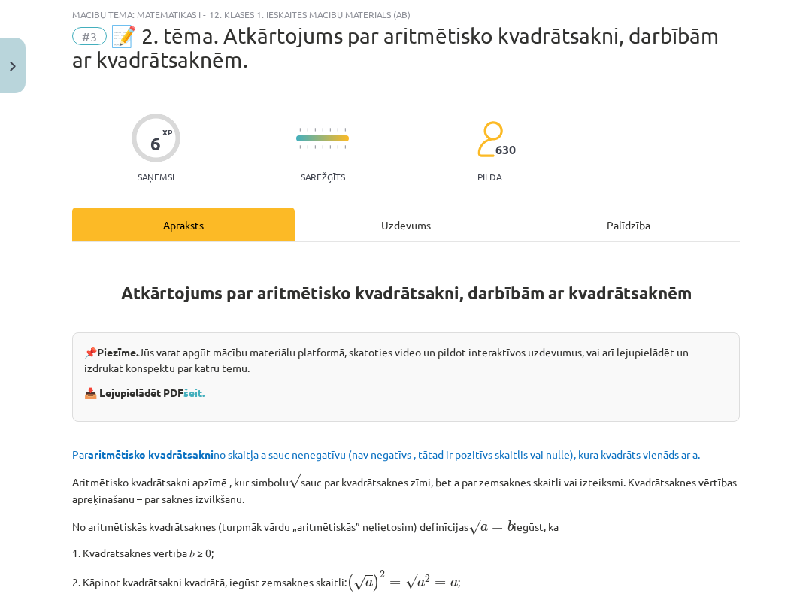
click at [417, 210] on div "Uzdevums" at bounding box center [406, 224] width 222 height 34
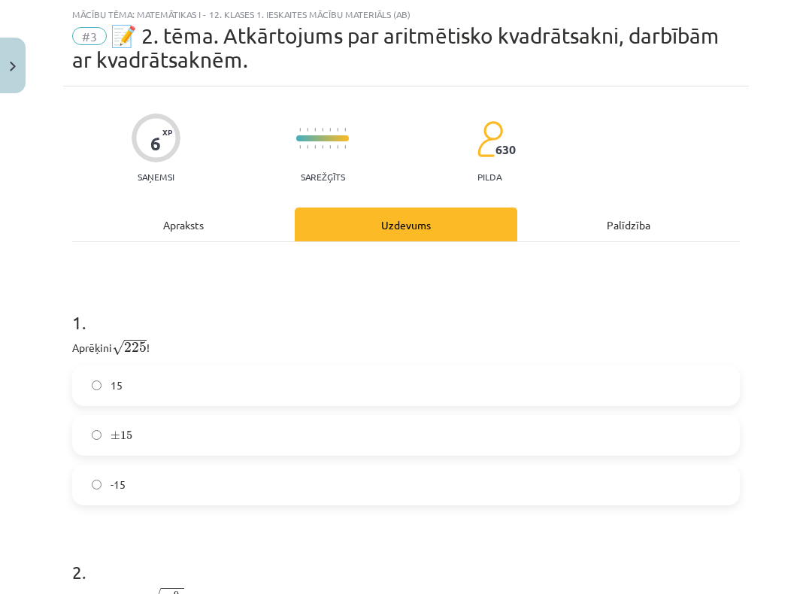
click at [217, 386] on label "15" at bounding box center [406, 386] width 664 height 38
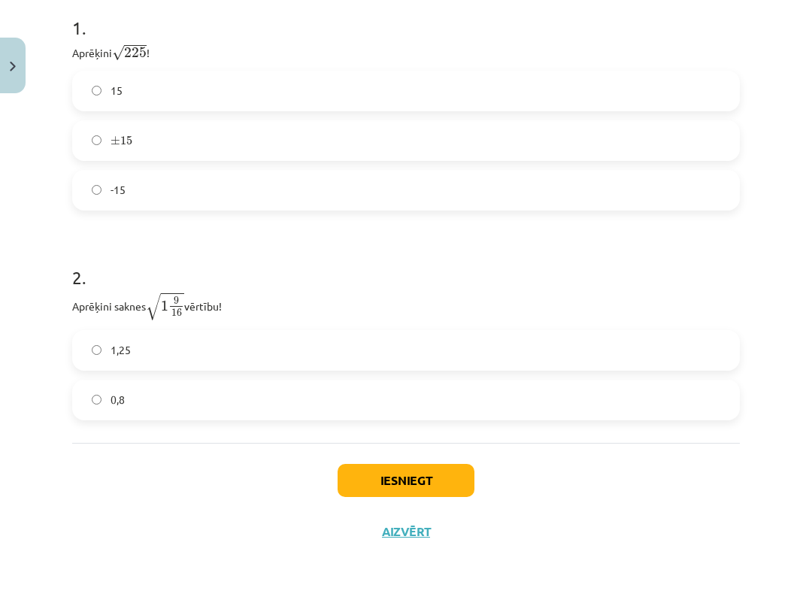
scroll to position [331, 0]
click at [242, 363] on label "1,25" at bounding box center [406, 352] width 664 height 38
click at [419, 476] on button "Iesniegt" at bounding box center [405, 481] width 137 height 33
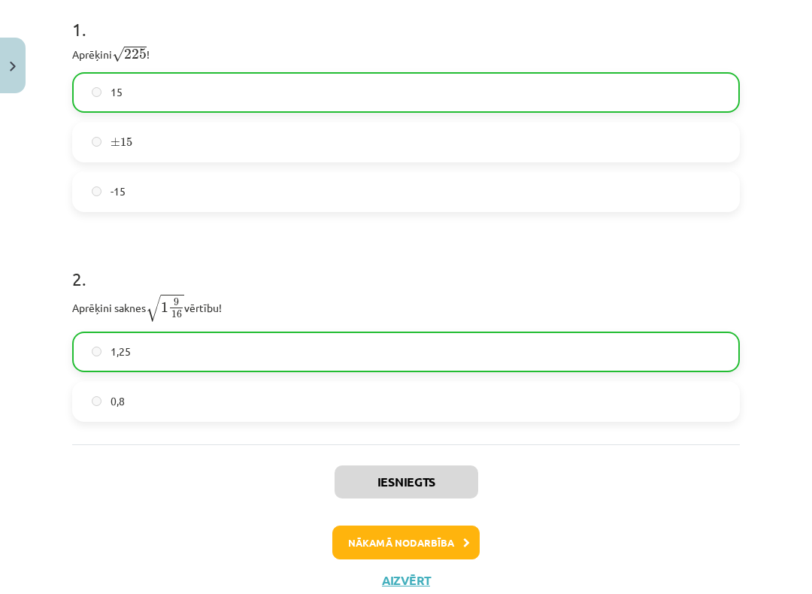
click at [408, 509] on button "Nākamā nodarbība" at bounding box center [405, 542] width 147 height 35
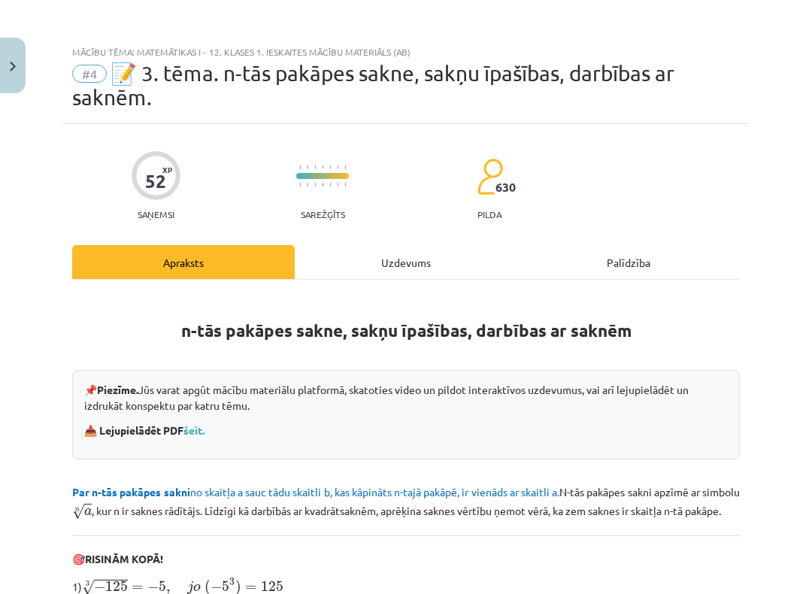
scroll to position [0, 0]
click at [11, 80] on button "Close" at bounding box center [13, 66] width 26 height 56
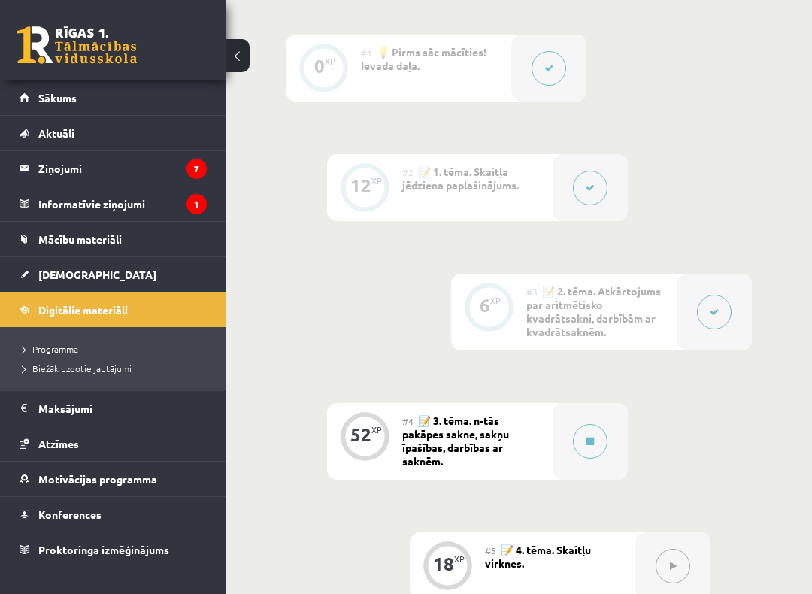
click at [160, 287] on link "[DEMOGRAPHIC_DATA]" at bounding box center [113, 274] width 187 height 35
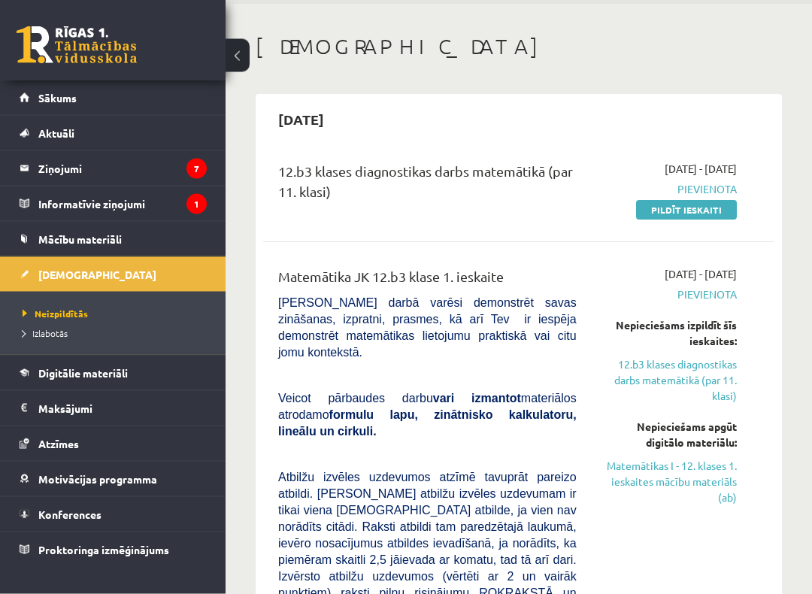
scroll to position [59, 0]
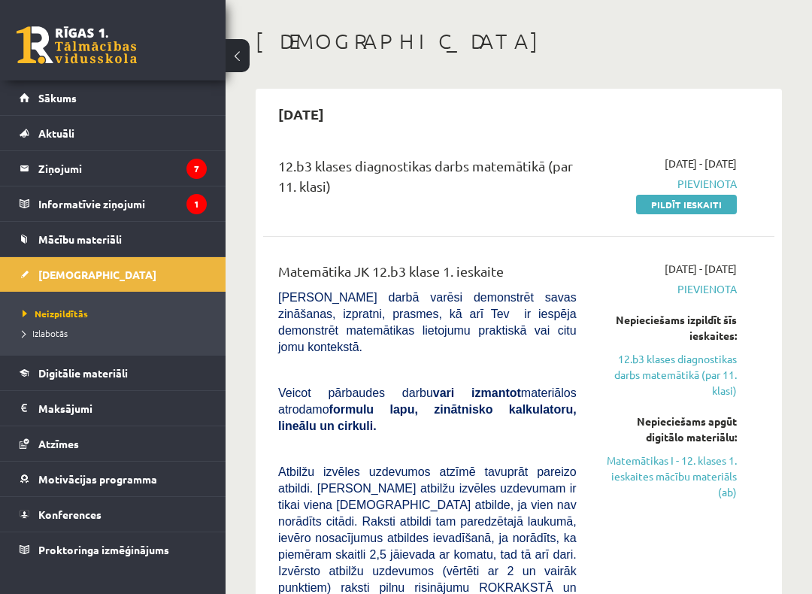
click at [641, 483] on link "Matemātikas I - 12. klases 1. ieskaites mācību materiāls (ab)" at bounding box center [668, 475] width 138 height 47
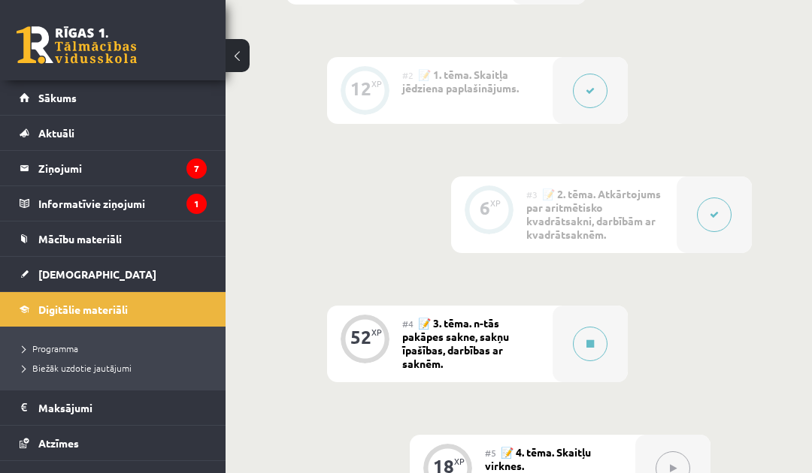
scroll to position [702, 0]
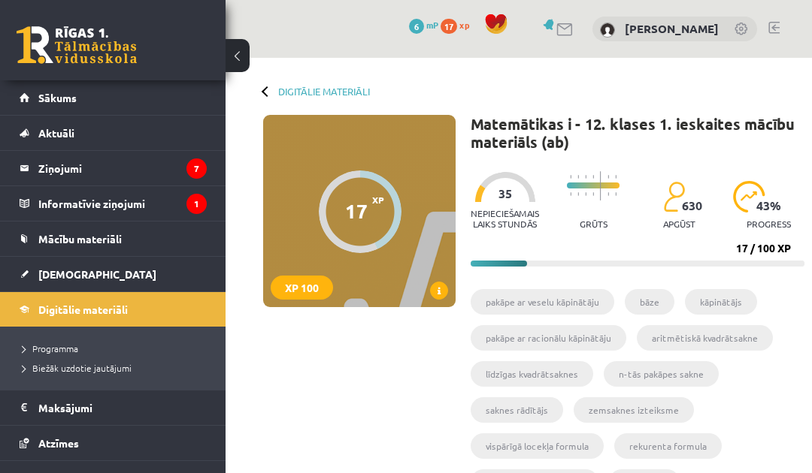
click at [61, 285] on link "[DEMOGRAPHIC_DATA]" at bounding box center [113, 274] width 187 height 35
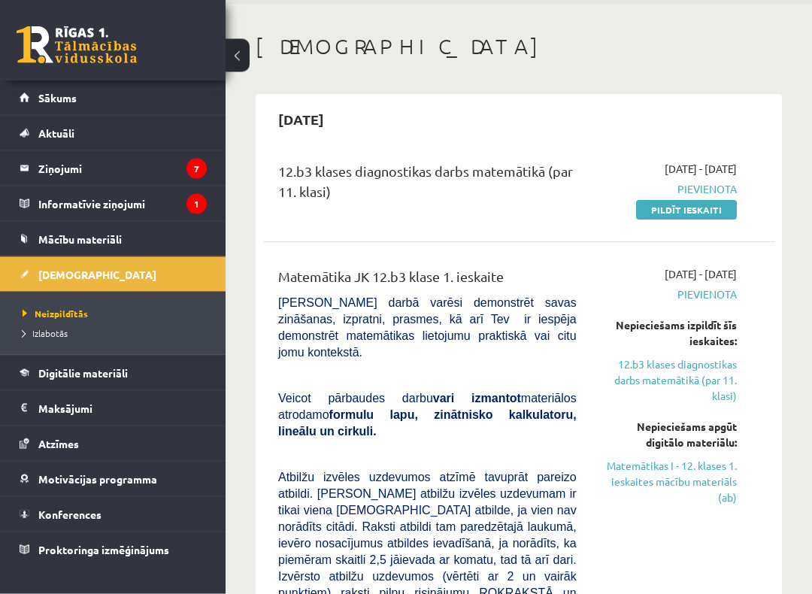
scroll to position [62, 0]
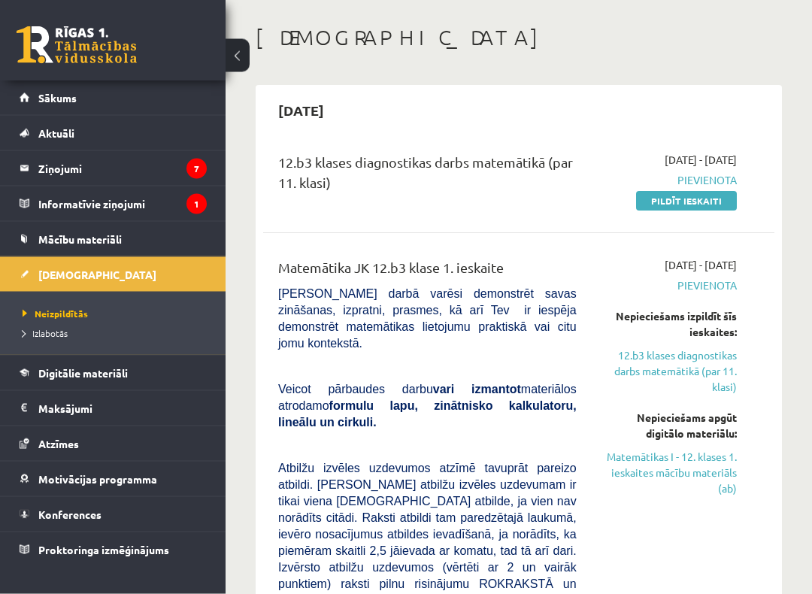
click at [647, 478] on link "Matemātikas I - 12. klases 1. ieskaites mācību materiāls (ab)" at bounding box center [668, 472] width 138 height 47
click at [651, 468] on link "Matemātikas I - 12. klases 1. ieskaites mācību materiāls (ab)" at bounding box center [668, 472] width 138 height 47
click at [664, 473] on link "Matemātikas I - 12. klases 1. ieskaites mācību materiāls (ab)" at bounding box center [668, 472] width 138 height 47
click at [666, 467] on link "Matemātikas I - 12. klases 1. ieskaites mācību materiāls (ab)" at bounding box center [668, 472] width 138 height 47
click at [713, 473] on link "Matemātikas I - 12. klases 1. ieskaites mācību materiāls (ab)" at bounding box center [668, 472] width 138 height 47
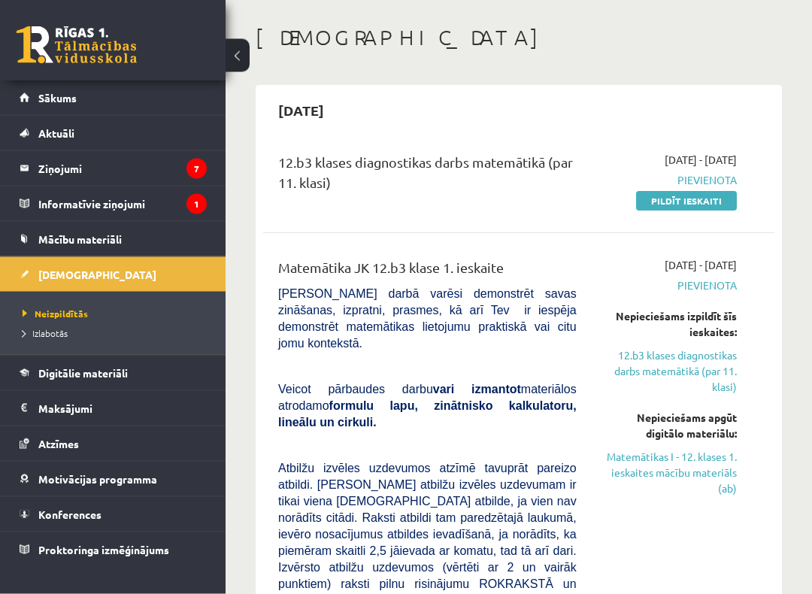
click at [718, 468] on link "Matemātikas I - 12. klases 1. ieskaites mācību materiāls (ab)" at bounding box center [668, 472] width 138 height 47
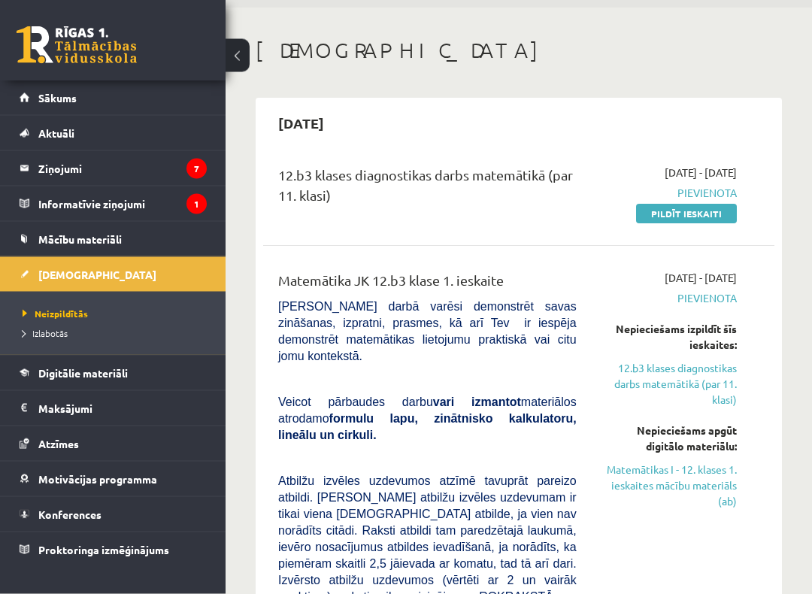
scroll to position [50, 0]
click at [722, 479] on link "Matemātikas I - 12. klases 1. ieskaites mācību materiāls (ab)" at bounding box center [668, 485] width 138 height 47
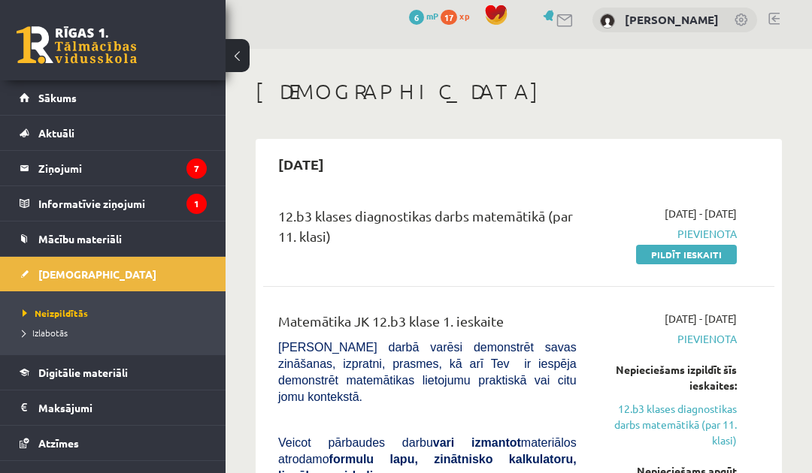
scroll to position [0, 0]
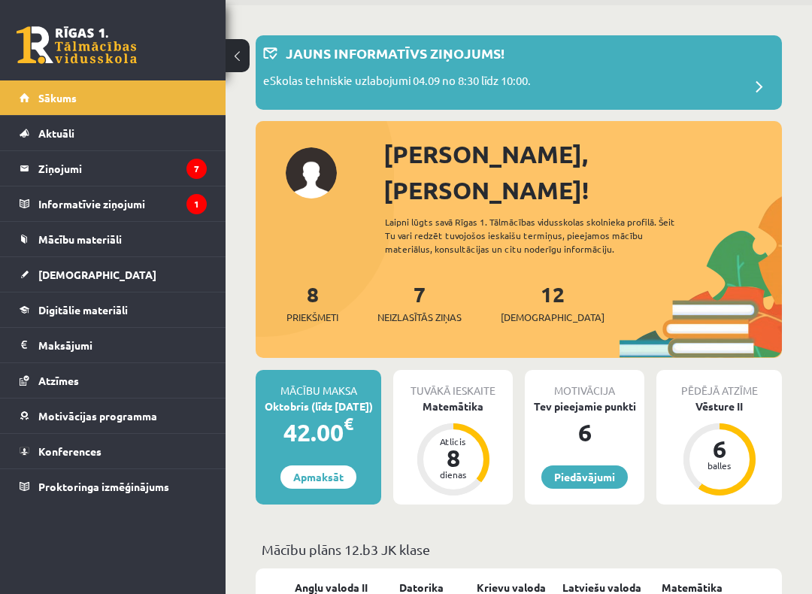
scroll to position [53, 0]
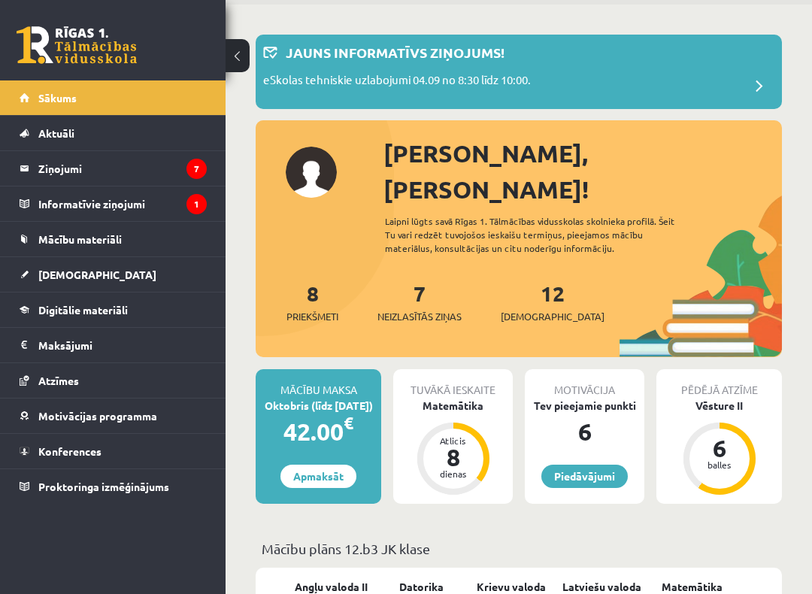
click at [482, 398] on div "Matemātika" at bounding box center [452, 406] width 119 height 16
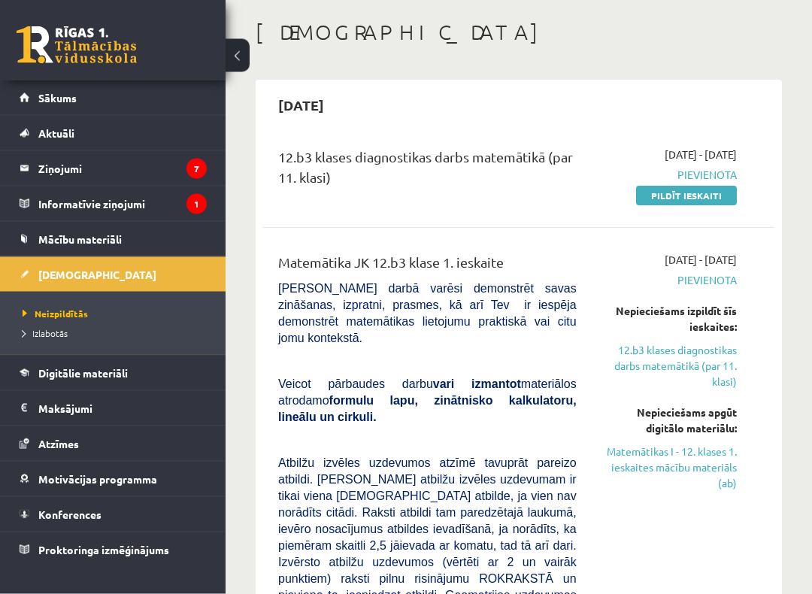
scroll to position [69, 0]
click at [694, 464] on link "Matemātikas I - 12. klases 1. ieskaites mācību materiāls (ab)" at bounding box center [668, 466] width 138 height 47
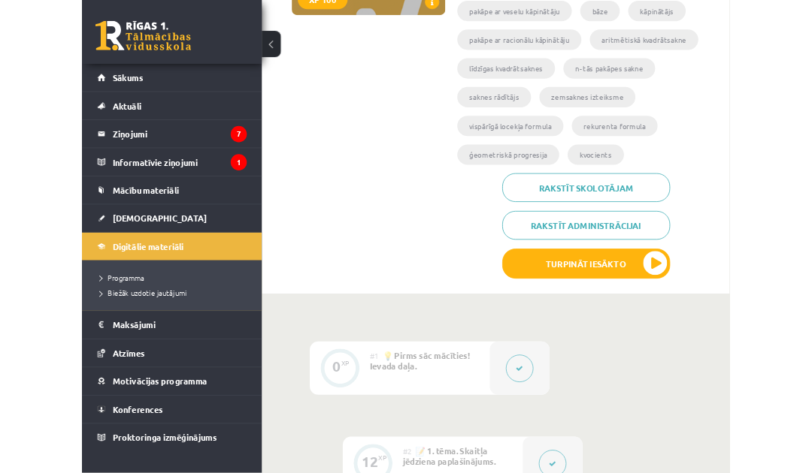
scroll to position [225, 0]
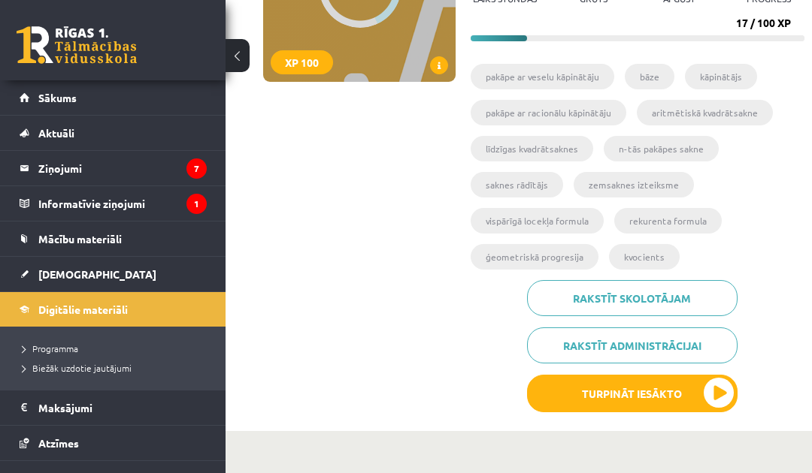
click at [689, 391] on button "Turpināt iesākto" at bounding box center [632, 394] width 210 height 38
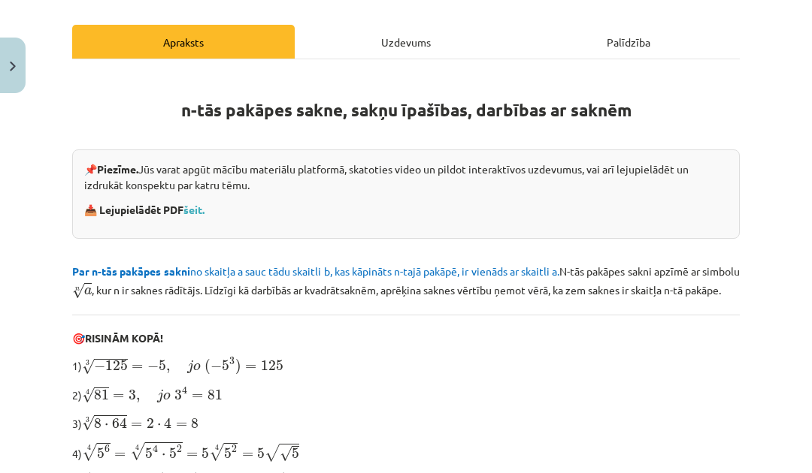
scroll to position [215, 0]
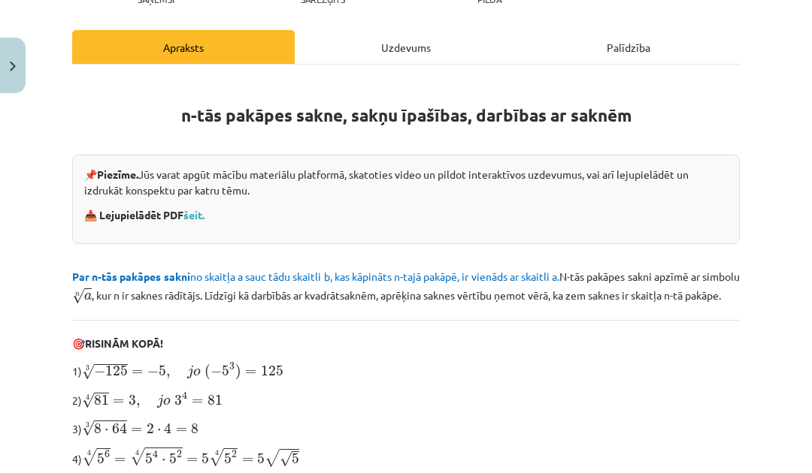
click at [414, 56] on div "Uzdevums" at bounding box center [406, 47] width 222 height 34
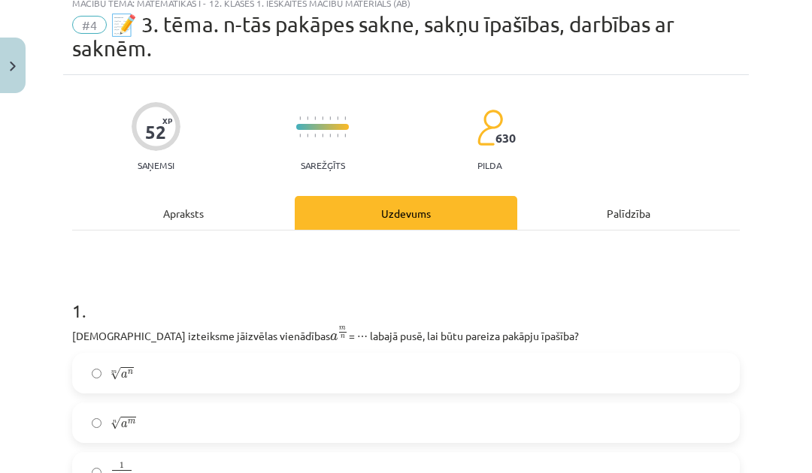
scroll to position [38, 0]
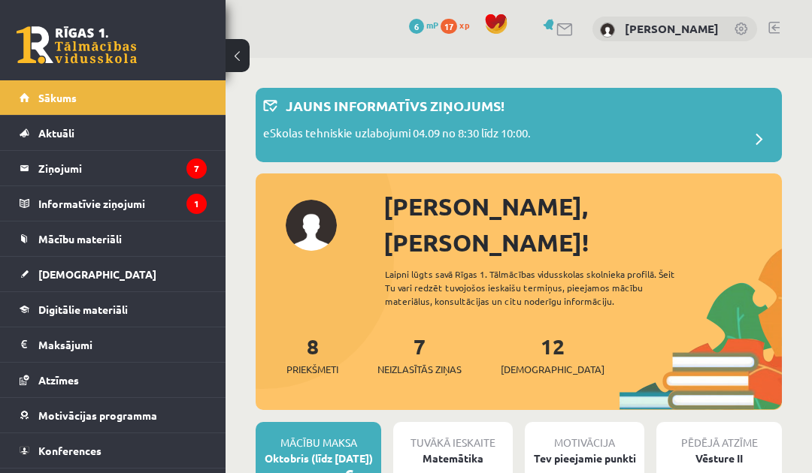
click at [40, 270] on span "[DEMOGRAPHIC_DATA]" at bounding box center [97, 275] width 118 height 14
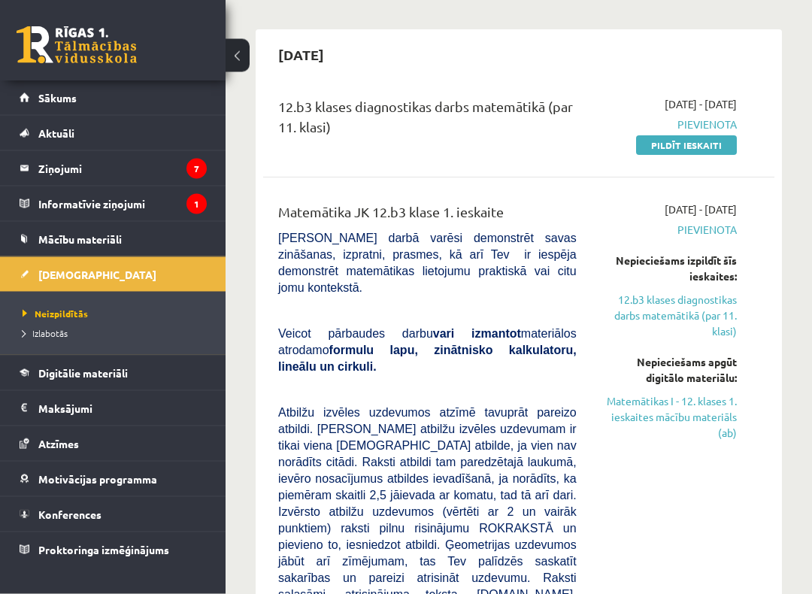
scroll to position [119, 0]
click at [666, 419] on link "Matemātikas I - 12. klases 1. ieskaites mācību materiāls (ab)" at bounding box center [668, 416] width 138 height 47
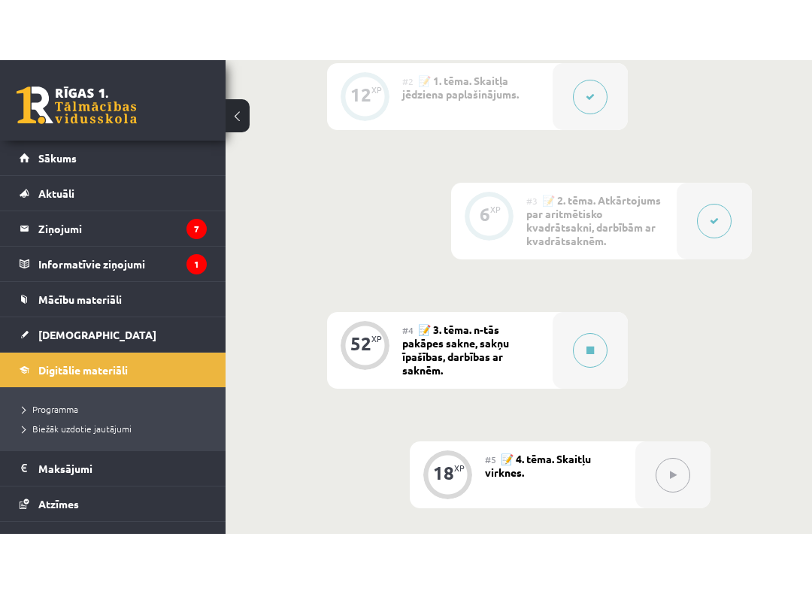
scroll to position [884, 0]
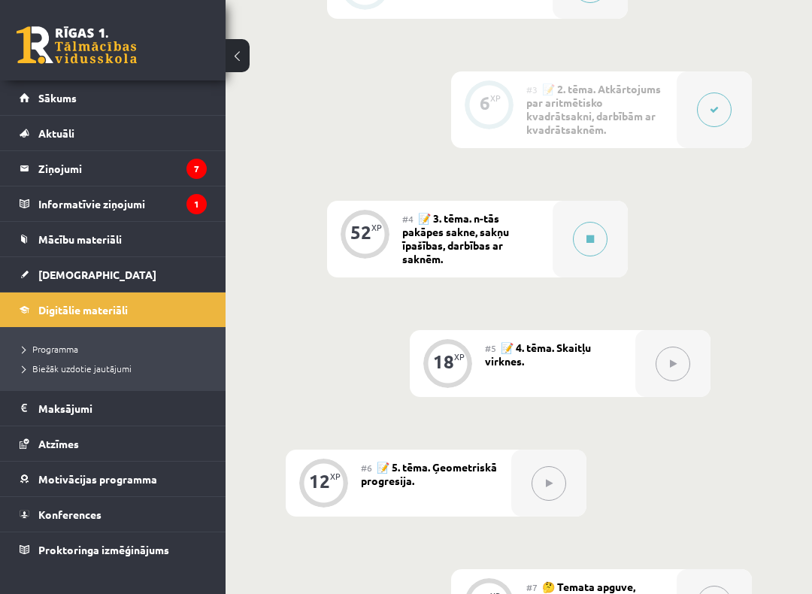
click at [599, 223] on button at bounding box center [590, 239] width 35 height 35
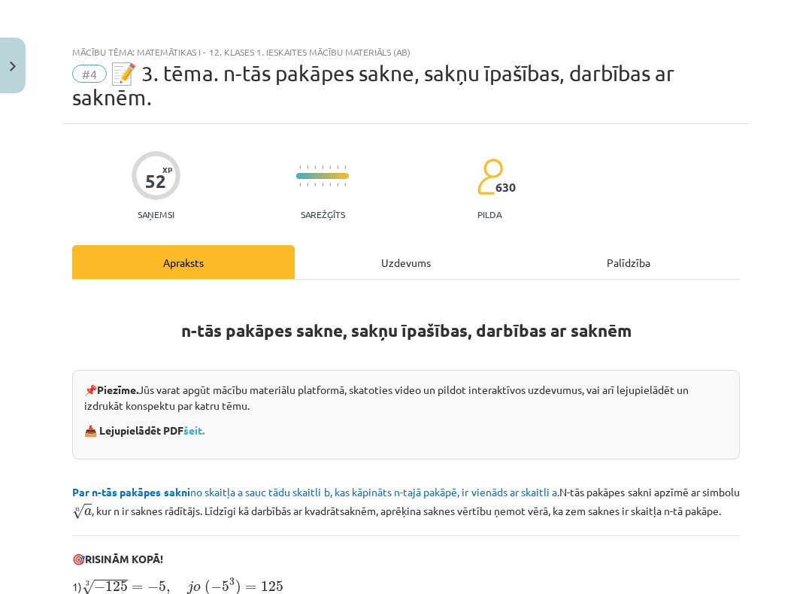
click at [401, 278] on div "Uzdevums" at bounding box center [406, 262] width 222 height 34
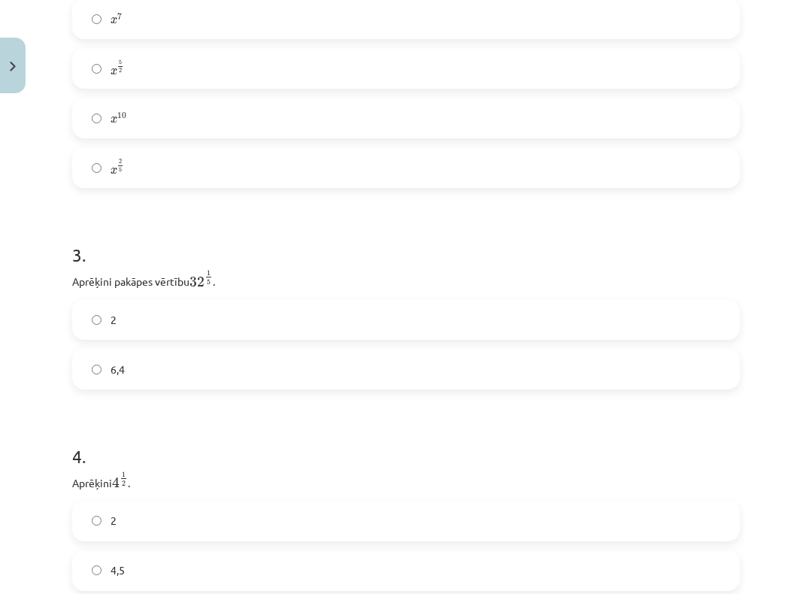
scroll to position [702, 0]
click at [197, 380] on label "6,4" at bounding box center [406, 369] width 664 height 38
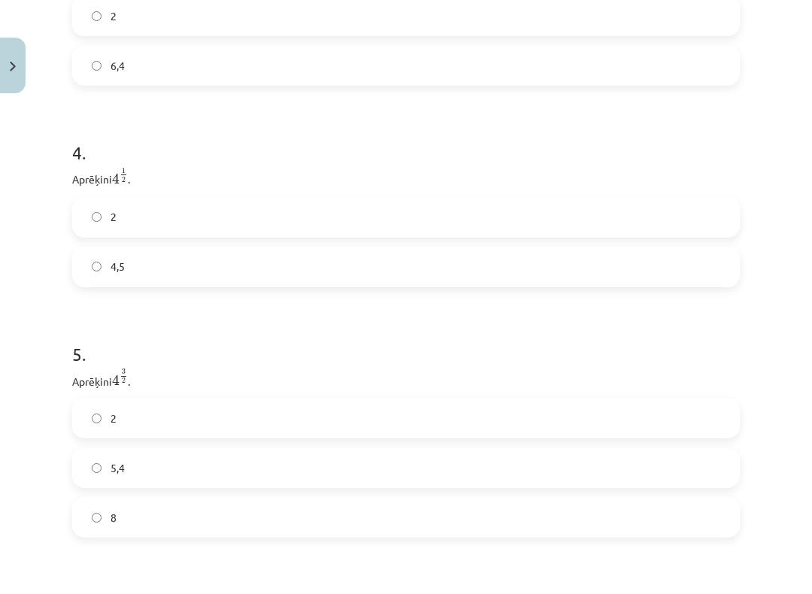
scroll to position [1006, 0]
click at [112, 260] on span "4,5" at bounding box center [117, 266] width 14 height 16
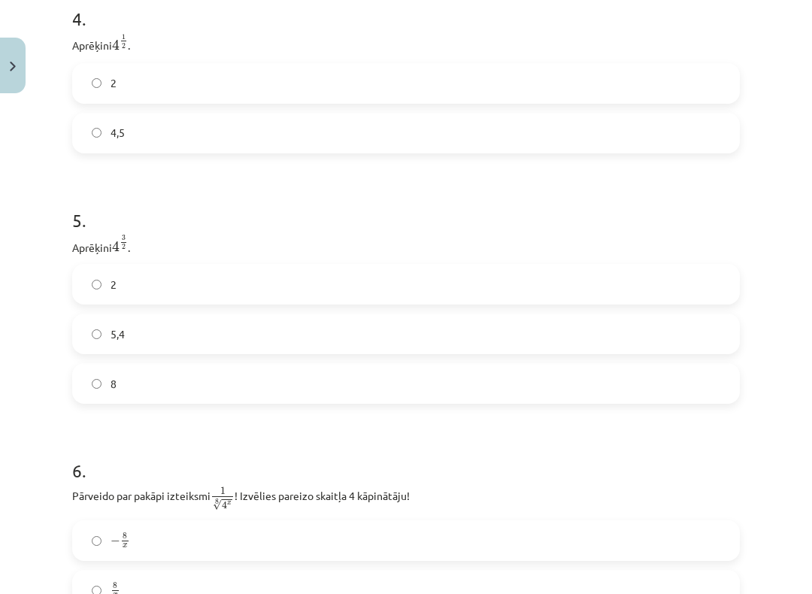
scroll to position [1135, 0]
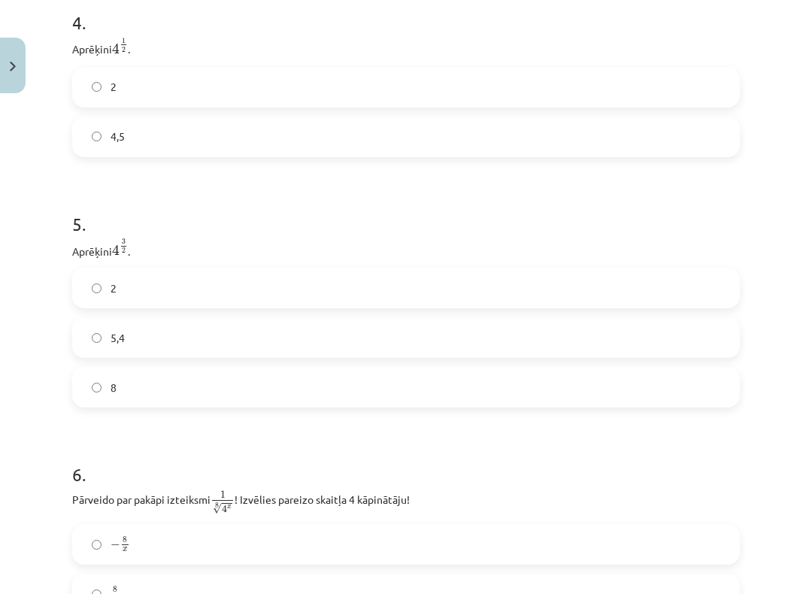
click at [131, 348] on label "5,4" at bounding box center [406, 338] width 664 height 38
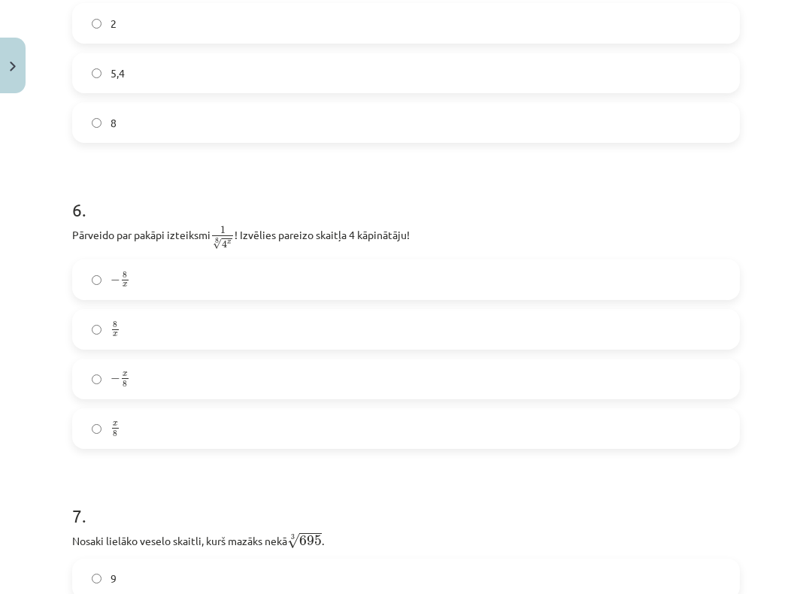
scroll to position [1400, 0]
click at [389, 334] on label "8 x 8 x" at bounding box center [406, 329] width 664 height 38
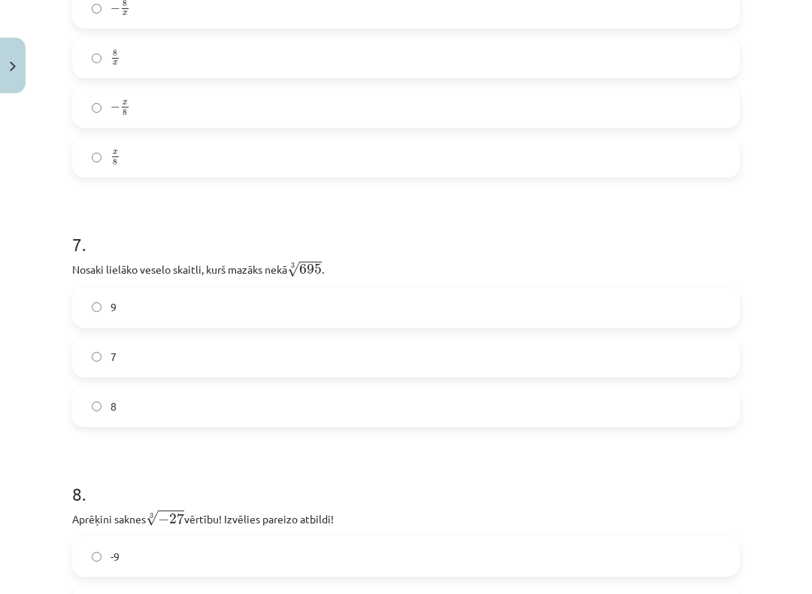
scroll to position [1672, 0]
click at [334, 406] on label "8" at bounding box center [406, 406] width 664 height 38
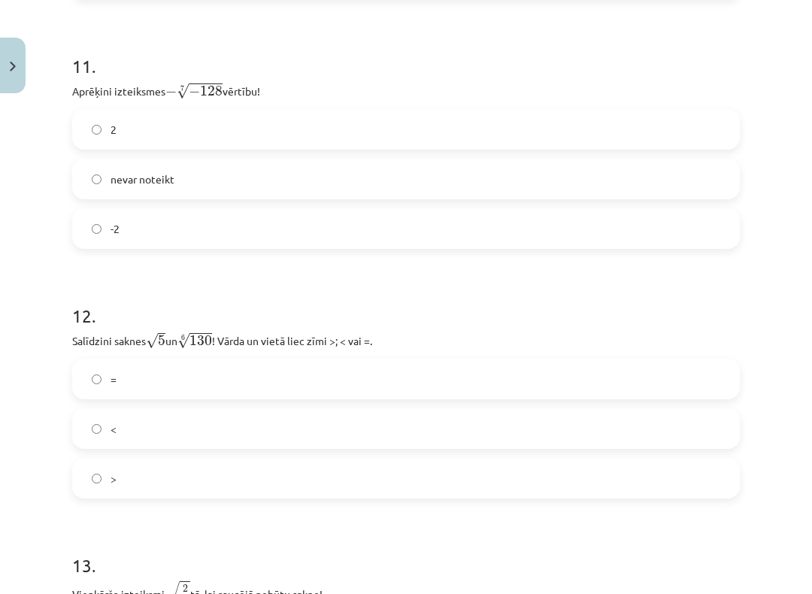
scroll to position [3047, 0]
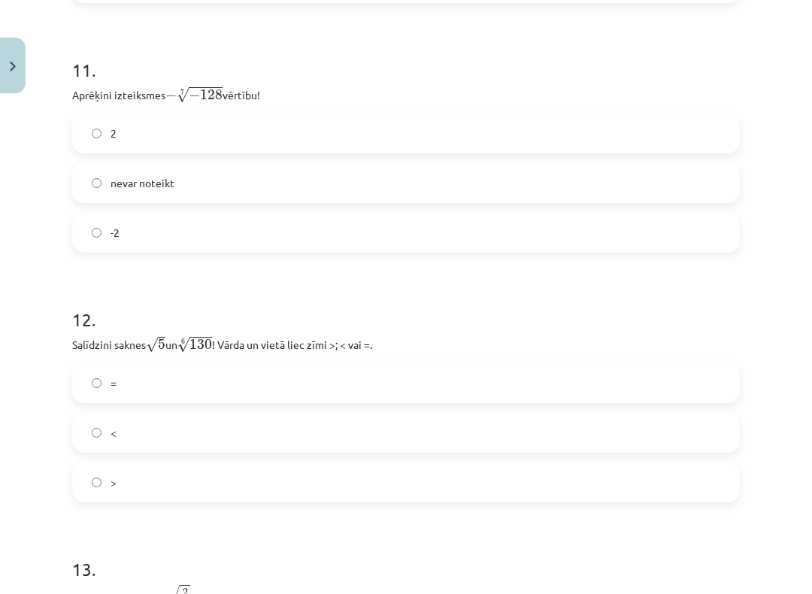
click at [275, 478] on label ">" at bounding box center [406, 482] width 664 height 38
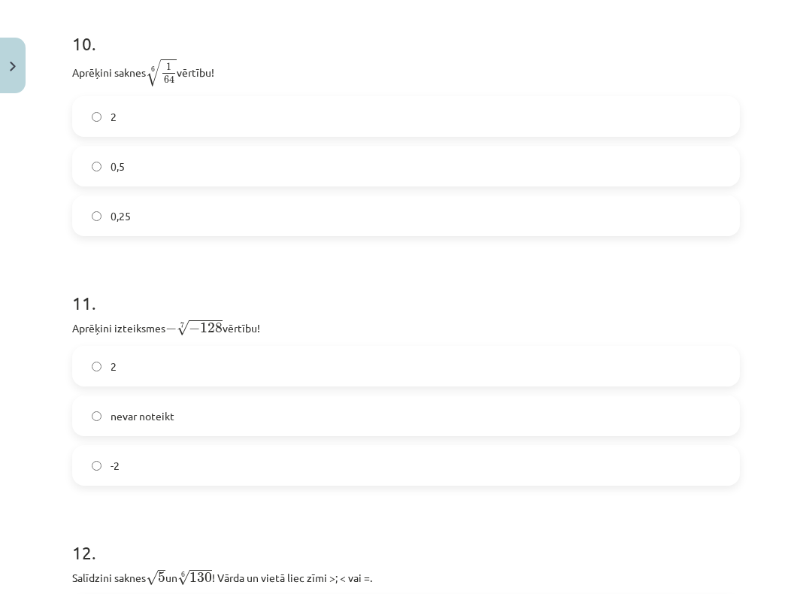
scroll to position [2813, 0]
click at [346, 367] on label "2" at bounding box center [406, 368] width 664 height 38
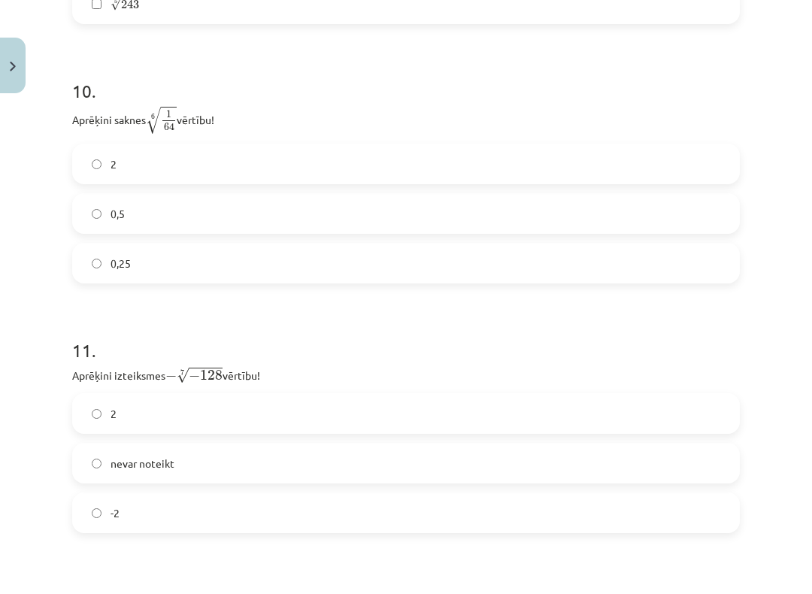
scroll to position [2764, 0]
click at [249, 509] on label "-2" at bounding box center [406, 516] width 664 height 38
click at [303, 424] on label "2" at bounding box center [406, 417] width 664 height 38
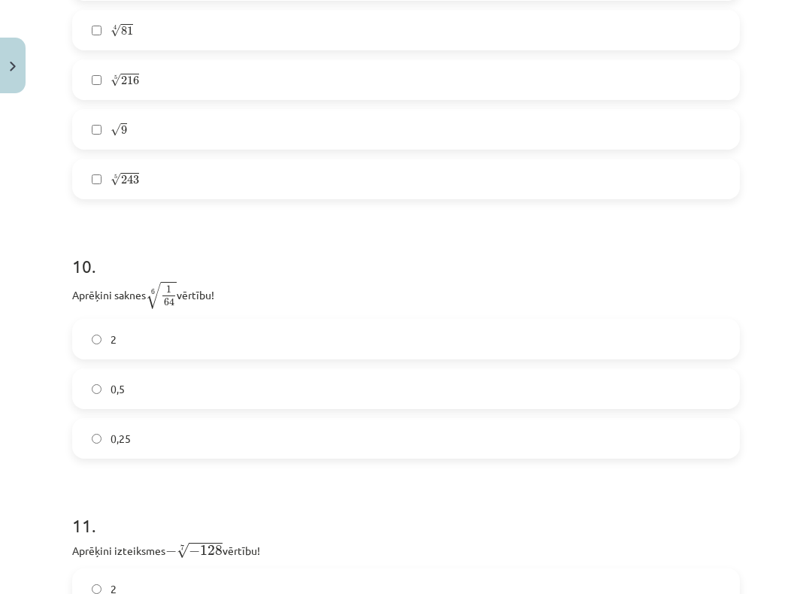
scroll to position [2592, 0]
click at [282, 453] on label "0,25" at bounding box center [406, 438] width 664 height 38
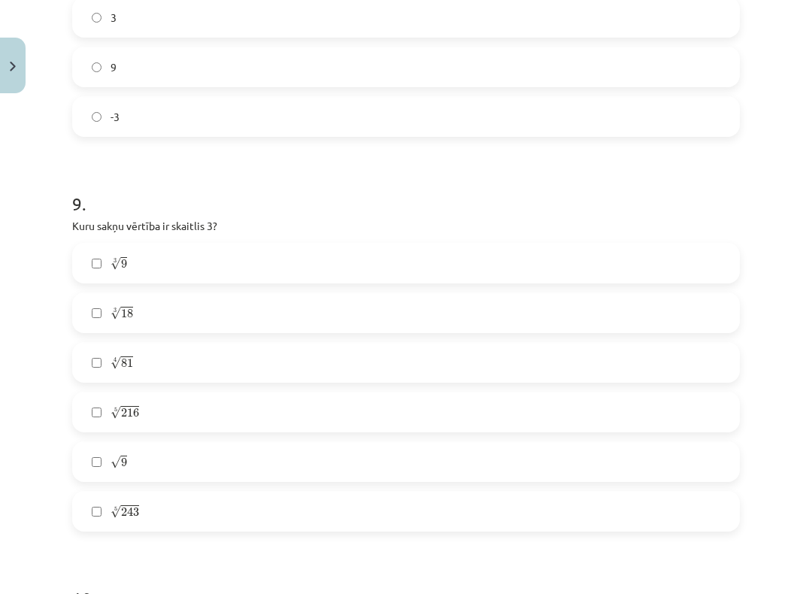
scroll to position [2260, 0]
click at [411, 269] on label "3 √ 9 9 3" at bounding box center [406, 262] width 664 height 38
click at [348, 469] on label "√ 9 9" at bounding box center [406, 461] width 664 height 38
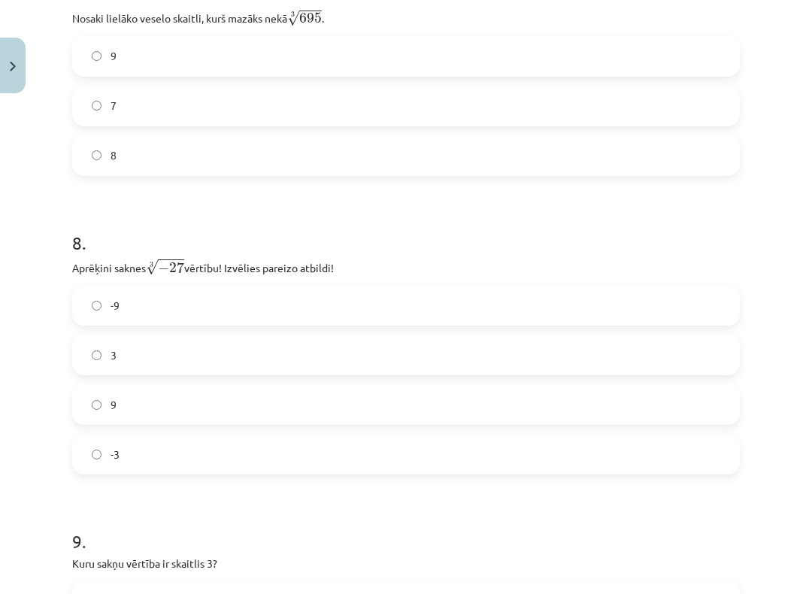
scroll to position [1921, 0]
click at [371, 325] on label "-9" at bounding box center [406, 307] width 664 height 38
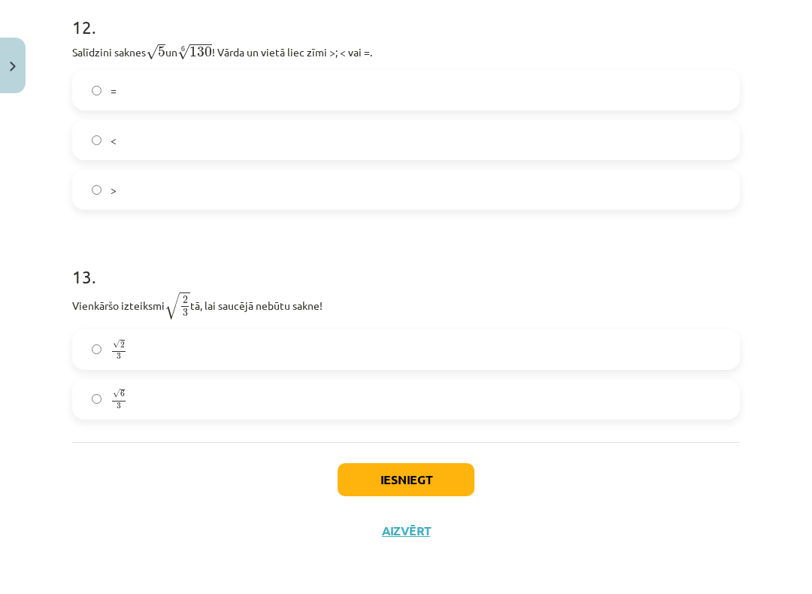
scroll to position [3339, 0]
click at [354, 484] on button "Iesniegt" at bounding box center [405, 480] width 137 height 33
click at [379, 361] on label "√ 2 3 2 3" at bounding box center [406, 350] width 664 height 38
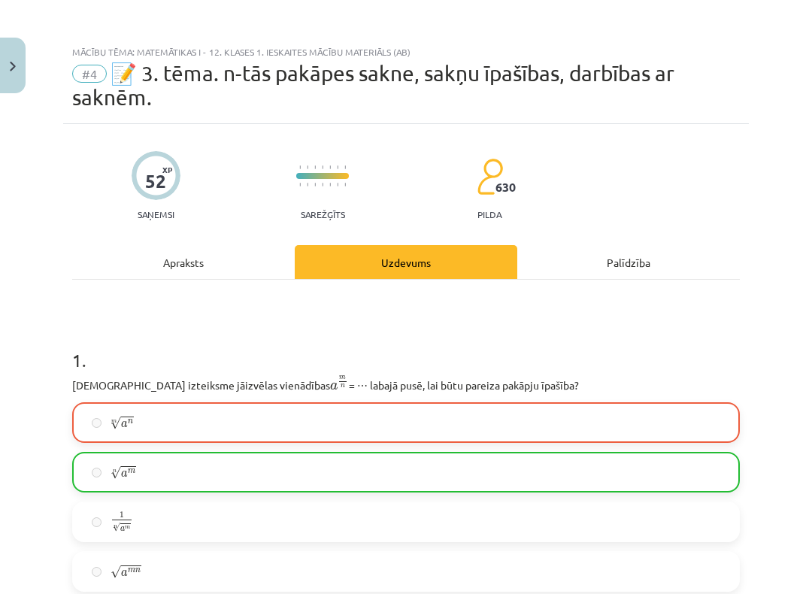
scroll to position [0, 0]
click at [4, 68] on button "Close" at bounding box center [13, 66] width 26 height 56
click at [141, 283] on link "[DEMOGRAPHIC_DATA]" at bounding box center [113, 274] width 187 height 35
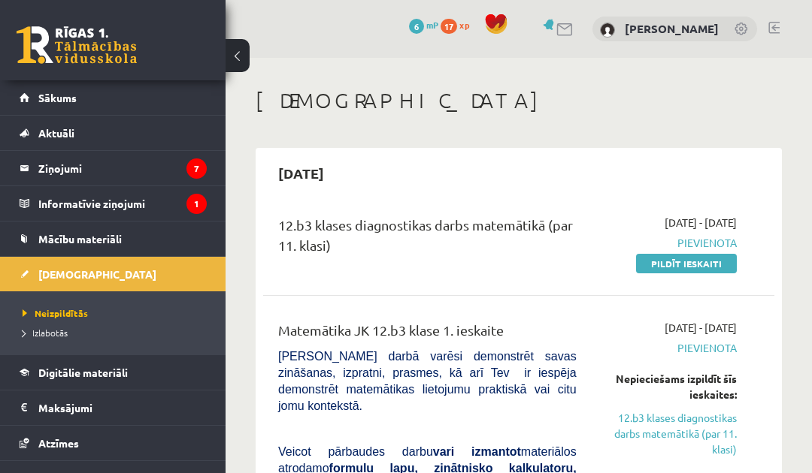
click at [637, 431] on link "12.b3 klases diagnostikas darbs matemātikā (par 11. klasi)" at bounding box center [668, 433] width 138 height 47
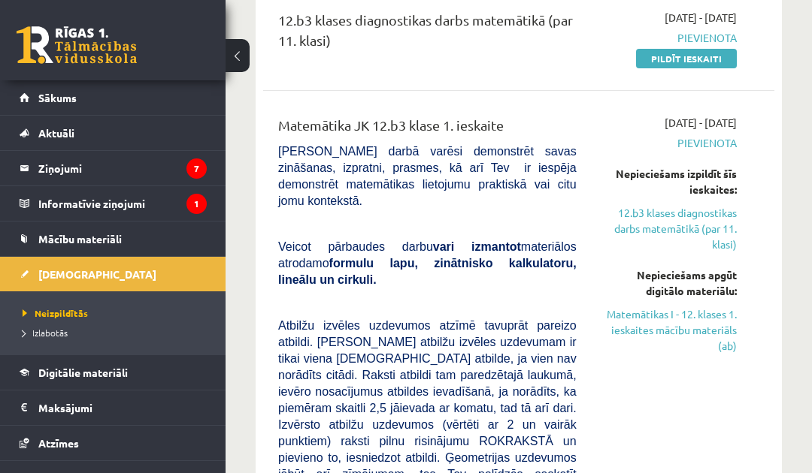
scroll to position [189, 0]
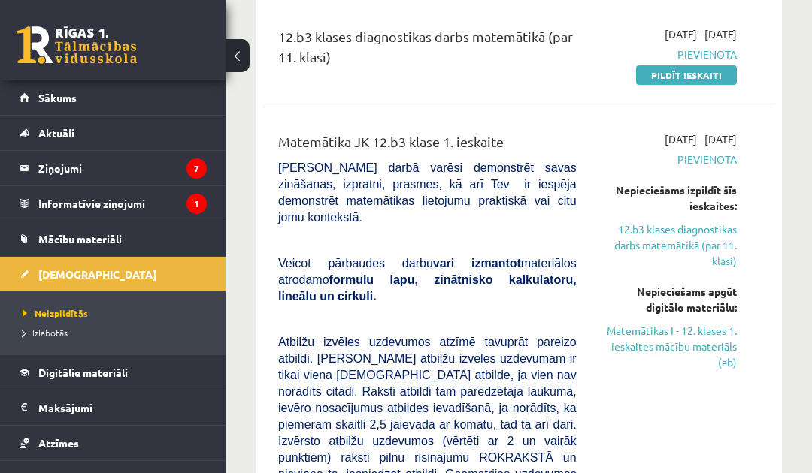
click at [643, 340] on link "Matemātikas I - 12. klases 1. ieskaites mācību materiāls (ab)" at bounding box center [668, 346] width 138 height 47
click at [630, 349] on link "Matemātikas I - 12. klases 1. ieskaites mācību materiāls (ab)" at bounding box center [668, 346] width 138 height 47
